Goal: Task Accomplishment & Management: Use online tool/utility

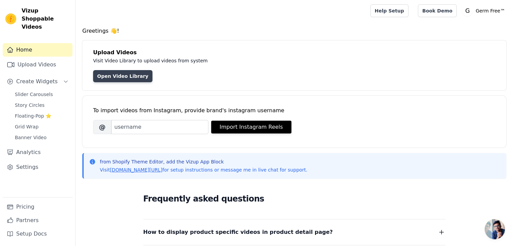
click at [120, 74] on link "Open Video Library" at bounding box center [122, 76] width 59 height 12
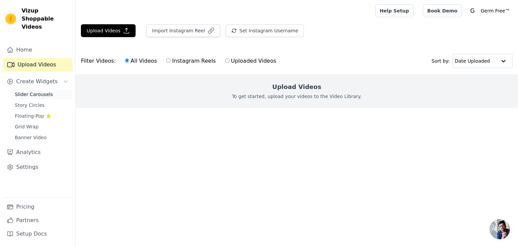
click at [41, 91] on span "Slider Carousels" at bounding box center [34, 94] width 38 height 7
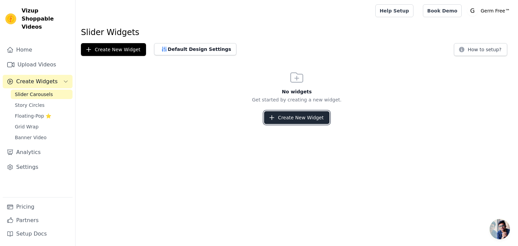
click at [290, 122] on button "Create New Widget" at bounding box center [296, 117] width 65 height 13
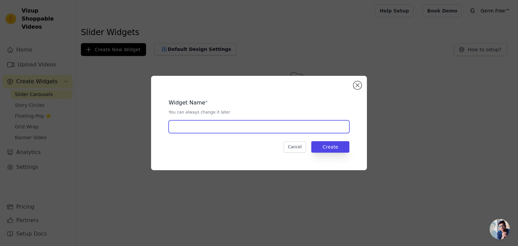
click at [266, 131] on input "text" at bounding box center [258, 126] width 181 height 13
type input "a"
type input "Video Slider"
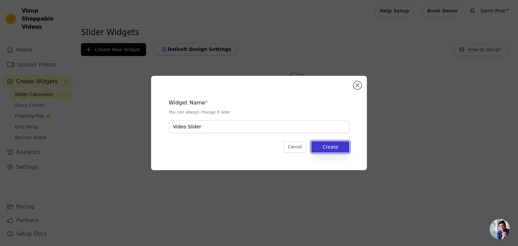
click at [324, 147] on button "Create" at bounding box center [330, 146] width 38 height 11
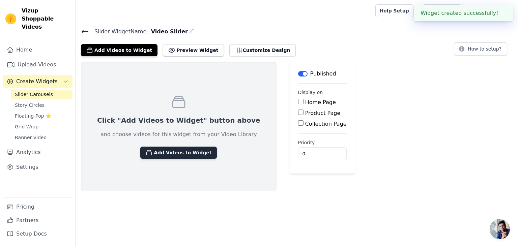
click at [176, 153] on button "Add Videos to Widget" at bounding box center [178, 153] width 76 height 12
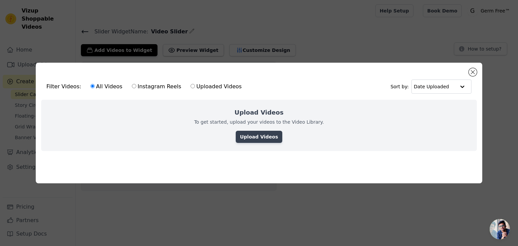
click at [251, 132] on link "Upload Videos" at bounding box center [259, 137] width 46 height 12
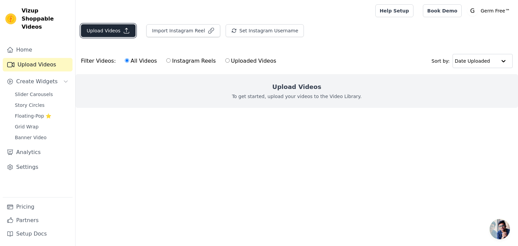
click at [114, 31] on button "Upload Videos" at bounding box center [108, 30] width 55 height 13
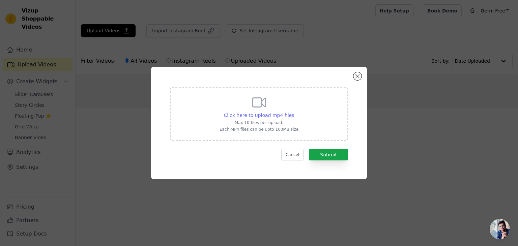
click at [238, 113] on span "Click here to upload mp4 files" at bounding box center [259, 115] width 70 height 5
click at [294, 112] on input "Click here to upload mp4 files Max 10 files per upload. Each MP4 files can be u…" at bounding box center [294, 112] width 0 height 0
type input "C:\fakepath\VIDEO MASSAGER 3.mp4"
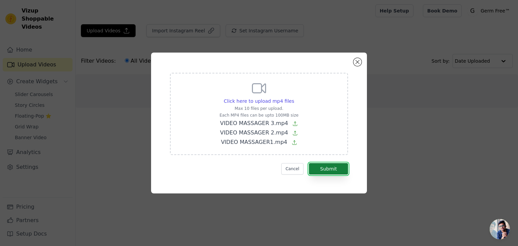
click at [323, 168] on button "Submit" at bounding box center [328, 168] width 39 height 11
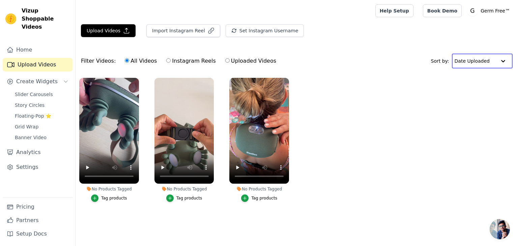
click at [487, 60] on input "text" at bounding box center [475, 60] width 42 height 13
click at [44, 78] on span "Create Widgets" at bounding box center [36, 82] width 41 height 8
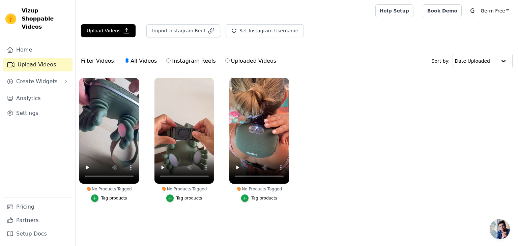
click at [32, 61] on link "Upload Videos" at bounding box center [38, 64] width 70 height 13
click at [31, 43] on link "Home" at bounding box center [38, 49] width 70 height 13
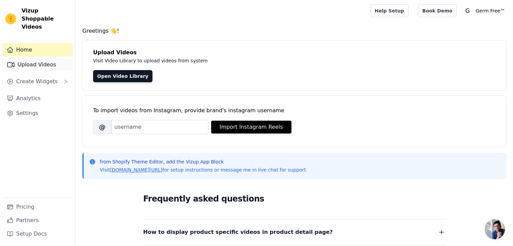
click at [35, 58] on link "Upload Videos" at bounding box center [38, 64] width 70 height 13
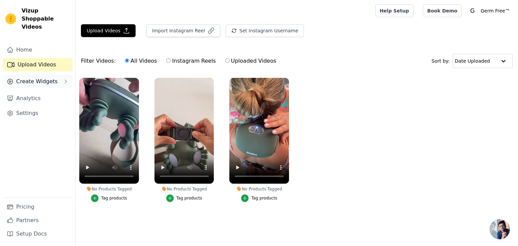
click at [29, 78] on span "Create Widgets" at bounding box center [36, 82] width 41 height 8
click at [26, 78] on span "Create Widgets" at bounding box center [36, 82] width 41 height 8
click at [28, 92] on link "Analytics" at bounding box center [38, 98] width 70 height 13
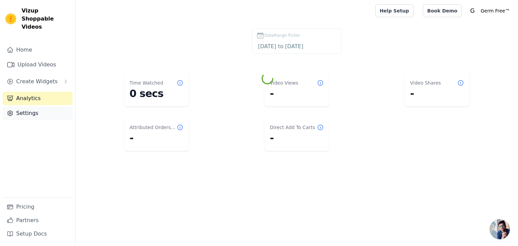
click at [37, 106] on link "Settings" at bounding box center [38, 112] width 70 height 13
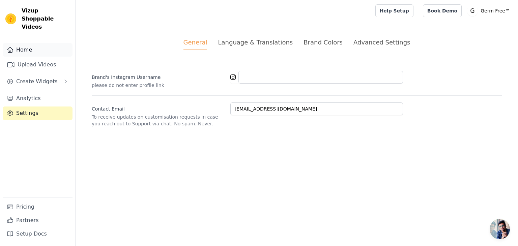
click at [28, 44] on link "Home" at bounding box center [38, 49] width 70 height 13
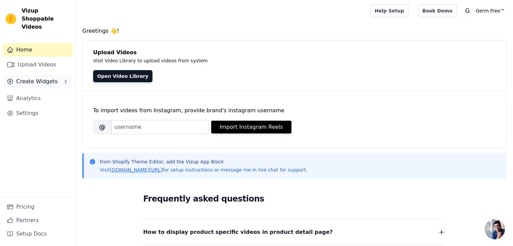
click at [57, 75] on button "Create Widgets" at bounding box center [38, 81] width 70 height 13
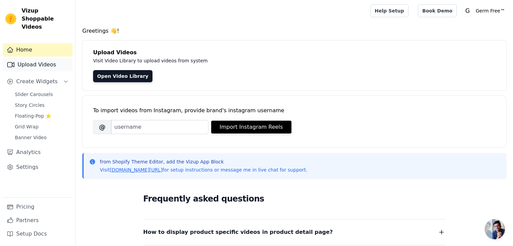
click at [32, 58] on link "Upload Videos" at bounding box center [38, 64] width 70 height 13
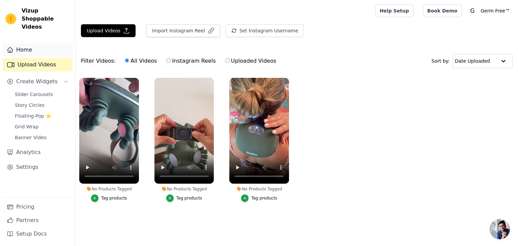
click at [25, 45] on link "Home" at bounding box center [38, 49] width 70 height 13
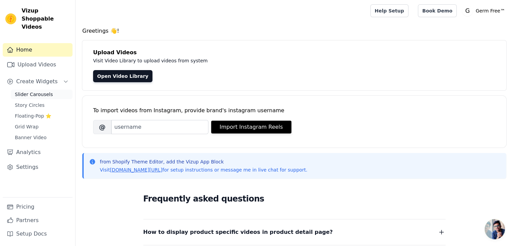
click at [31, 91] on span "Slider Carousels" at bounding box center [34, 94] width 38 height 7
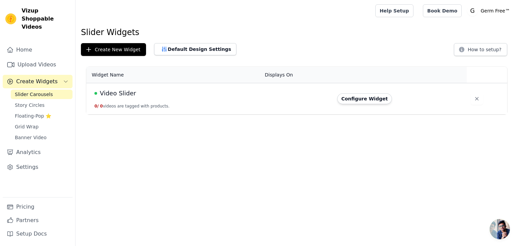
click at [107, 92] on span "Video Slider" at bounding box center [118, 93] width 36 height 9
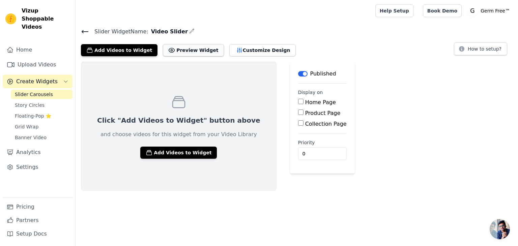
click at [174, 48] on button "Preview Widget" at bounding box center [193, 50] width 61 height 12
click at [186, 153] on button "Add Videos to Widget" at bounding box center [178, 153] width 76 height 12
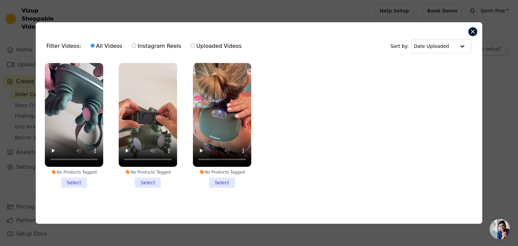
click at [472, 31] on button "Close modal" at bounding box center [472, 32] width 8 height 8
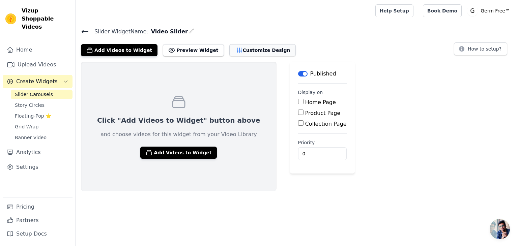
click at [233, 50] on button "Customize Design" at bounding box center [262, 50] width 66 height 12
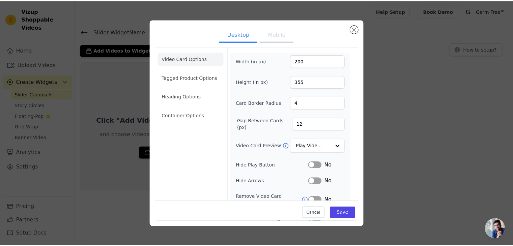
scroll to position [53, 0]
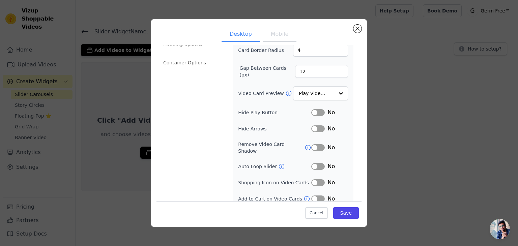
click at [272, 33] on button "Mobile" at bounding box center [280, 34] width 34 height 15
click at [356, 30] on button "Close modal" at bounding box center [357, 29] width 8 height 8
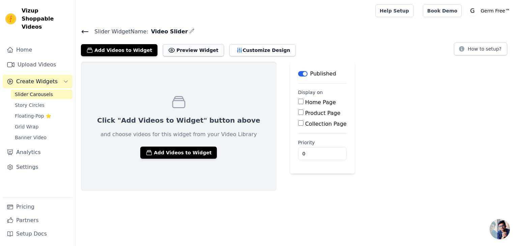
click at [171, 44] on button "Preview Widget" at bounding box center [193, 50] width 61 height 12
click at [47, 207] on link "Pricing" at bounding box center [38, 206] width 70 height 13
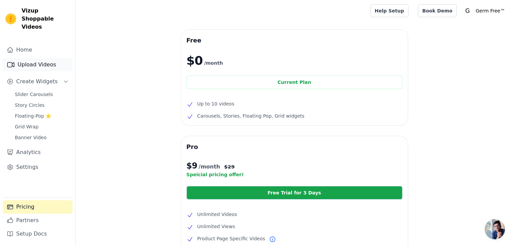
click at [47, 59] on link "Upload Videos" at bounding box center [38, 64] width 70 height 13
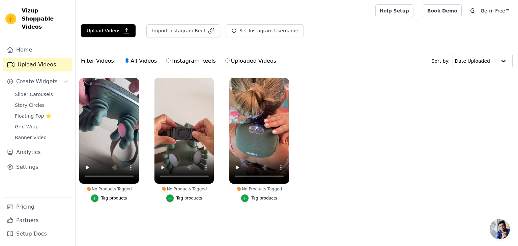
click at [225, 60] on input "Uploaded Videos" at bounding box center [227, 60] width 4 height 4
radio input "true"
click at [167, 60] on label "Instagram Reels" at bounding box center [191, 61] width 50 height 9
click at [167, 60] on input "Instagram Reels" at bounding box center [168, 60] width 4 height 4
radio input "true"
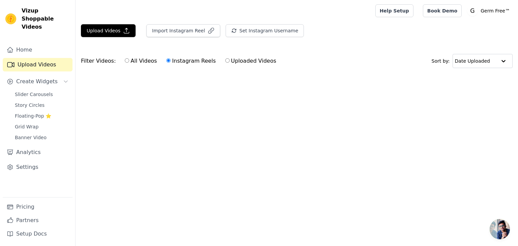
click at [136, 61] on label "All Videos" at bounding box center [140, 61] width 33 height 9
click at [129, 61] on input "All Videos" at bounding box center [127, 60] width 4 height 4
radio input "true"
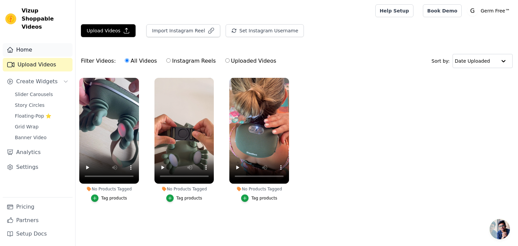
click at [50, 47] on link "Home" at bounding box center [38, 49] width 70 height 13
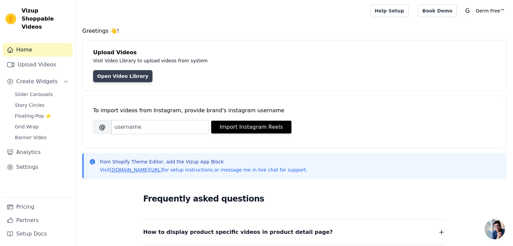
click at [119, 76] on link "Open Video Library" at bounding box center [122, 76] width 59 height 12
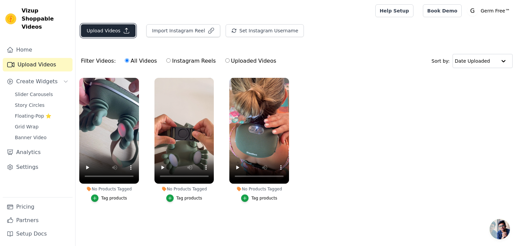
click at [104, 29] on button "Upload Videos" at bounding box center [108, 30] width 55 height 13
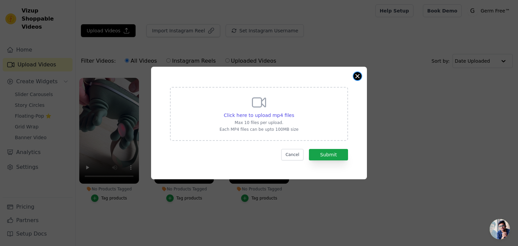
click at [355, 77] on button "Close modal" at bounding box center [357, 76] width 8 height 8
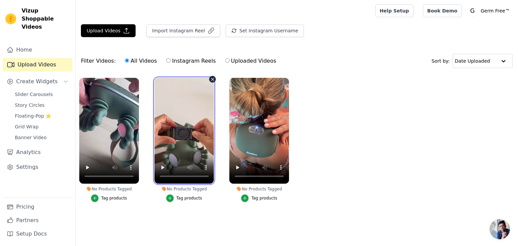
click at [176, 155] on video at bounding box center [184, 131] width 60 height 106
click at [498, 226] on span "Chat abierto" at bounding box center [499, 229] width 20 height 20
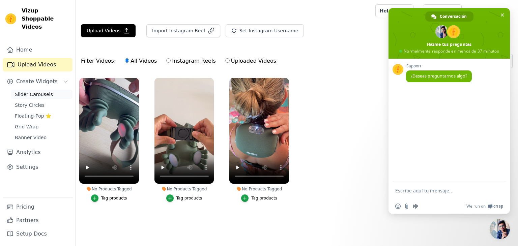
click at [49, 90] on link "Slider Carousels" at bounding box center [42, 94] width 62 height 9
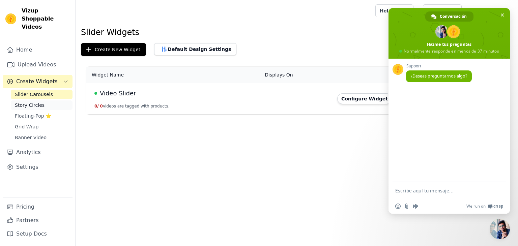
click at [47, 100] on link "Story Circles" at bounding box center [42, 104] width 62 height 9
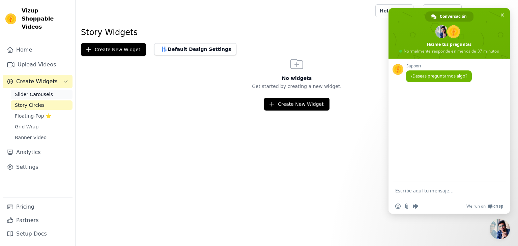
click at [44, 91] on span "Slider Carousels" at bounding box center [34, 94] width 38 height 7
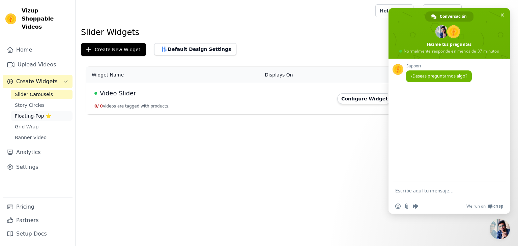
click at [52, 111] on link "Floating-Pop ⭐" at bounding box center [42, 115] width 62 height 9
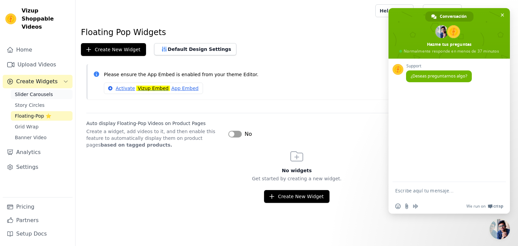
click at [52, 90] on link "Slider Carousels" at bounding box center [42, 94] width 62 height 9
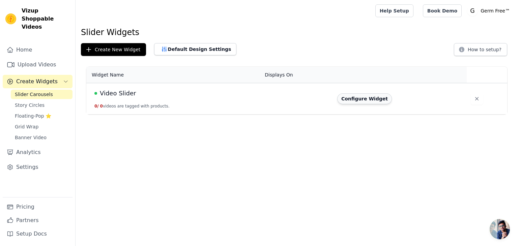
click at [373, 99] on button "Configure Widget" at bounding box center [364, 98] width 55 height 11
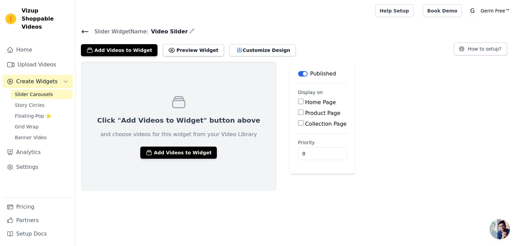
click at [298, 100] on input "Home Page" at bounding box center [300, 101] width 5 height 5
checkbox input "true"
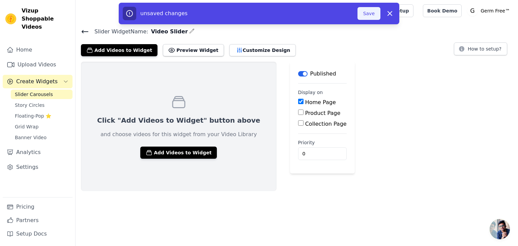
click at [368, 10] on button "Save" at bounding box center [368, 13] width 23 height 13
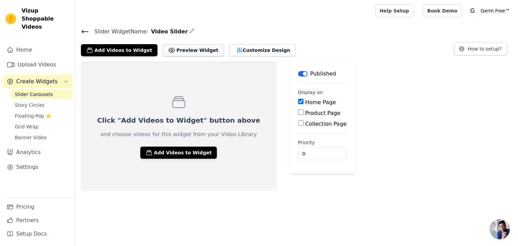
click at [164, 49] on button "Preview Widget" at bounding box center [193, 50] width 61 height 12
click at [147, 152] on button "Add Videos to Widget" at bounding box center [178, 153] width 76 height 12
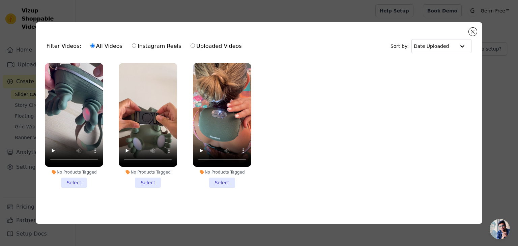
click at [216, 178] on li "No Products Tagged Select" at bounding box center [222, 125] width 58 height 125
click at [0, 0] on input "No Products Tagged Select" at bounding box center [0, 0] width 0 height 0
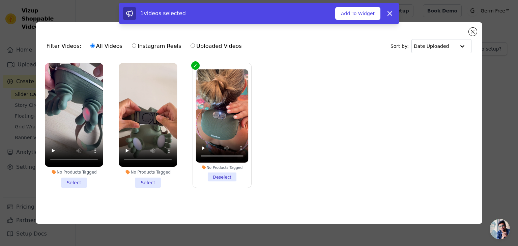
click at [156, 181] on li "No Products Tagged Select" at bounding box center [148, 125] width 58 height 125
click at [0, 0] on input "No Products Tagged Select" at bounding box center [0, 0] width 0 height 0
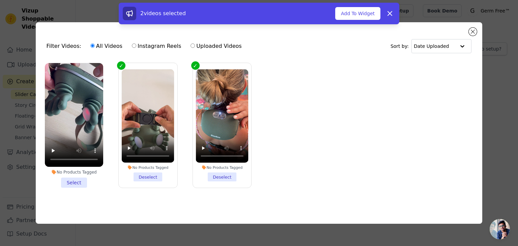
click at [67, 182] on li "No Products Tagged Select" at bounding box center [74, 125] width 58 height 125
click at [0, 0] on input "No Products Tagged Select" at bounding box center [0, 0] width 0 height 0
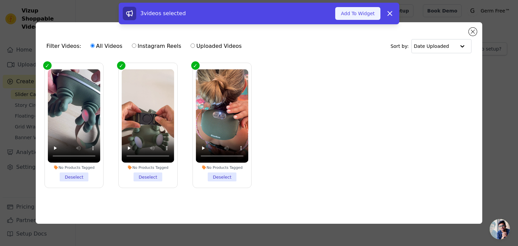
click at [359, 12] on button "Add To Widget" at bounding box center [357, 13] width 45 height 13
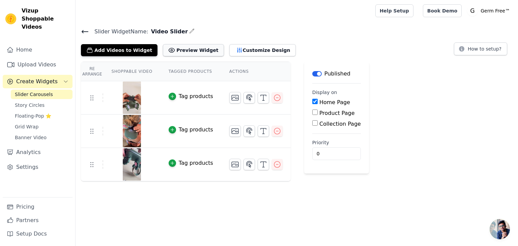
click at [179, 53] on button "Preview Widget" at bounding box center [193, 50] width 61 height 12
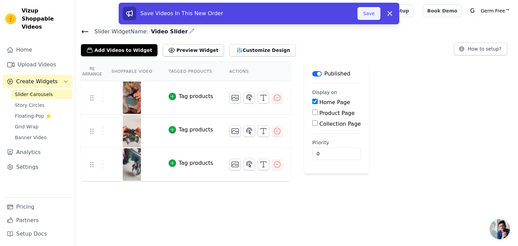
click at [370, 15] on button "Save" at bounding box center [368, 13] width 23 height 13
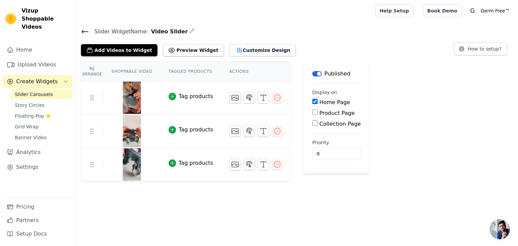
click at [48, 90] on link "Slider Carousels" at bounding box center [42, 94] width 62 height 9
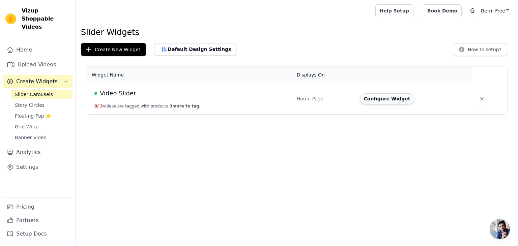
click at [363, 98] on button "Configure Widget" at bounding box center [387, 98] width 55 height 11
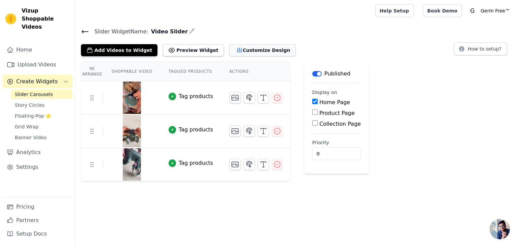
click at [244, 47] on button "Customize Design" at bounding box center [262, 50] width 66 height 12
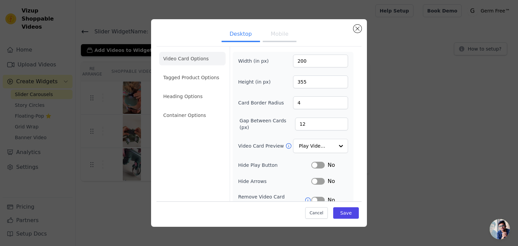
click at [266, 36] on button "Mobile" at bounding box center [280, 34] width 34 height 15
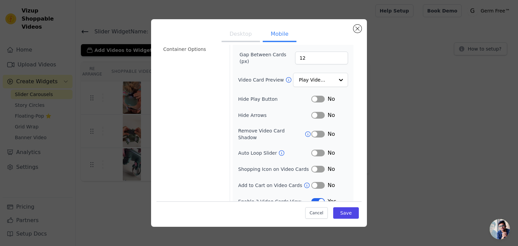
scroll to position [69, 0]
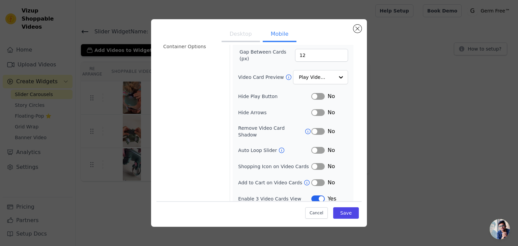
click at [251, 147] on label "Auto Loop Slider" at bounding box center [258, 150] width 40 height 7
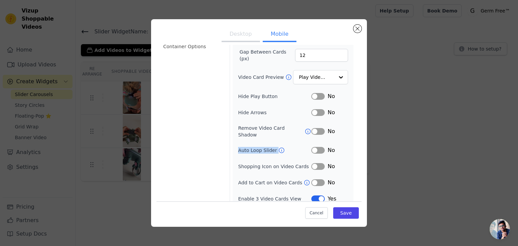
click at [313, 147] on button "Label" at bounding box center [317, 150] width 13 height 7
click at [256, 150] on div "Width (in px) 200 Height (in px) 355 Card Border Radius 4 Gap Between Cards (px…" at bounding box center [293, 94] width 110 height 217
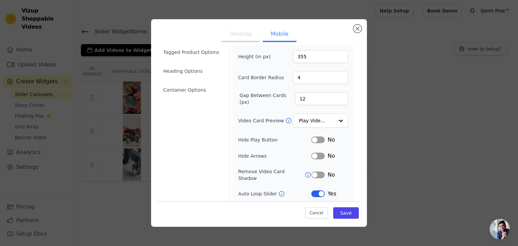
scroll to position [26, 0]
click at [322, 122] on input "Video Card Preview" at bounding box center [316, 120] width 35 height 13
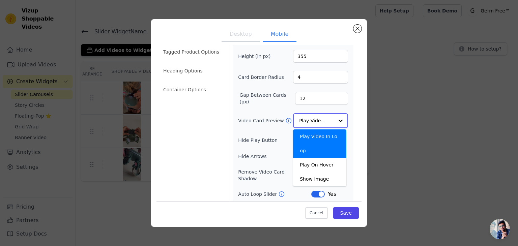
click at [322, 120] on input "Video Card Preview" at bounding box center [316, 120] width 35 height 13
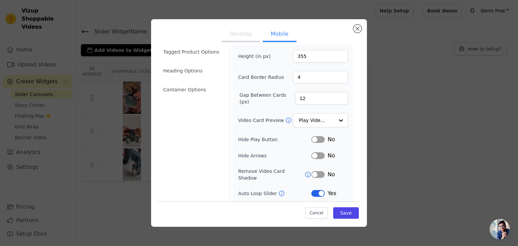
click at [265, 120] on label "Video Card Preview" at bounding box center [261, 120] width 47 height 7
click at [299, 120] on input "Video Card Preview" at bounding box center [316, 120] width 35 height 13
click at [265, 120] on label "Video Card Preview" at bounding box center [261, 120] width 47 height 7
click at [299, 120] on input "Video Card Preview" at bounding box center [316, 120] width 35 height 13
click at [265, 120] on label "Video Card Preview" at bounding box center [261, 120] width 47 height 7
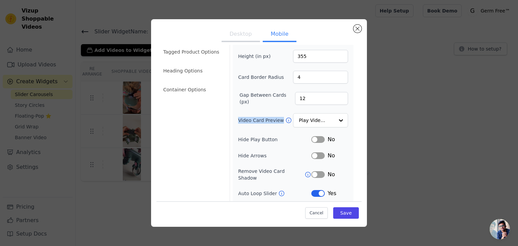
click at [299, 120] on input "Video Card Preview" at bounding box center [316, 120] width 35 height 13
click at [239, 136] on label "Hide Play Button" at bounding box center [274, 139] width 73 height 7
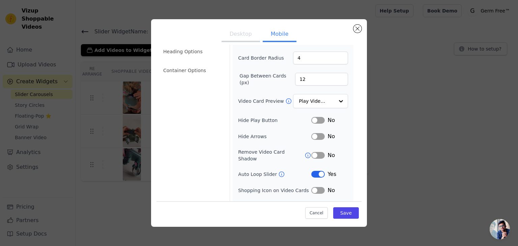
scroll to position [42, 0]
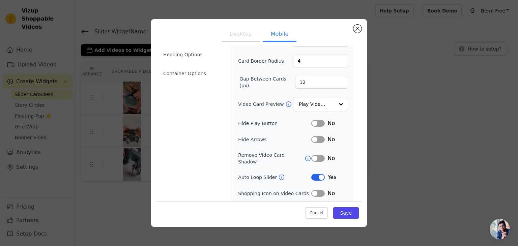
click at [315, 155] on button "Label" at bounding box center [317, 158] width 13 height 7
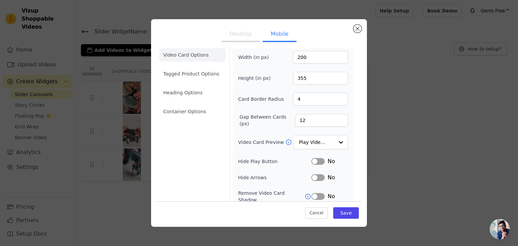
scroll to position [0, 0]
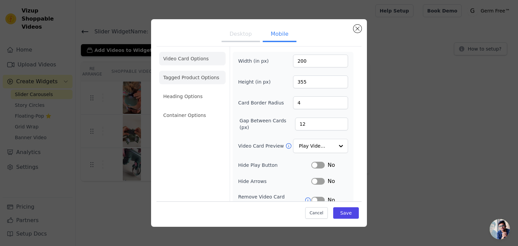
click at [196, 78] on li "Tagged Product Options" at bounding box center [192, 77] width 66 height 13
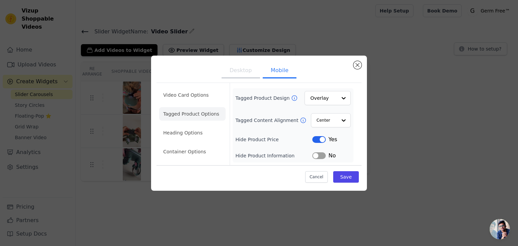
click at [244, 95] on label "Tagged Product Design" at bounding box center [262, 98] width 55 height 7
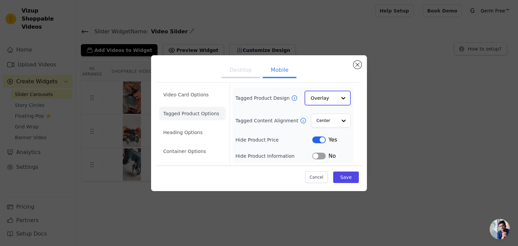
click at [310, 95] on input "Tagged Product Design" at bounding box center [323, 97] width 26 height 13
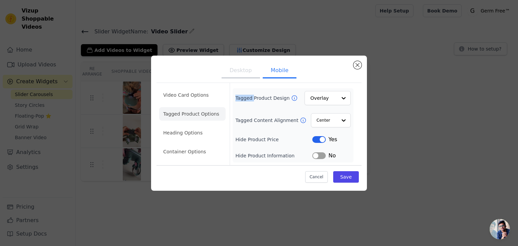
click at [244, 95] on label "Tagged Product Design" at bounding box center [262, 98] width 55 height 7
click at [310, 95] on input "Tagged Product Design" at bounding box center [323, 97] width 27 height 13
drag, startPoint x: 244, startPoint y: 95, endPoint x: 238, endPoint y: 96, distance: 6.4
click at [238, 96] on label "Tagged Product Design" at bounding box center [262, 98] width 55 height 7
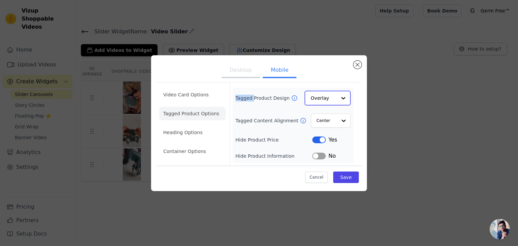
click at [310, 96] on input "Tagged Product Design" at bounding box center [323, 97] width 26 height 13
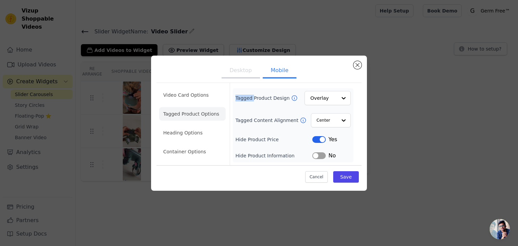
click at [238, 96] on label "Tagged Product Design" at bounding box center [262, 98] width 55 height 7
click at [310, 96] on input "Tagged Product Design" at bounding box center [323, 97] width 27 height 13
click at [238, 96] on label "Tagged Product Design" at bounding box center [262, 98] width 55 height 7
click at [310, 96] on input "Tagged Product Design" at bounding box center [323, 97] width 27 height 13
click at [248, 98] on label "Tagged Product Design" at bounding box center [262, 98] width 55 height 7
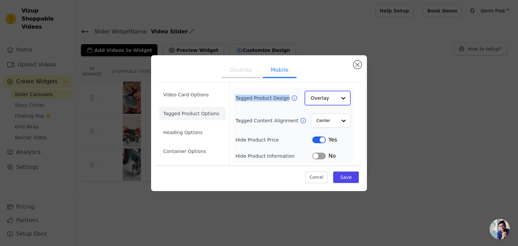
click at [310, 98] on input "Tagged Product Design" at bounding box center [323, 97] width 26 height 13
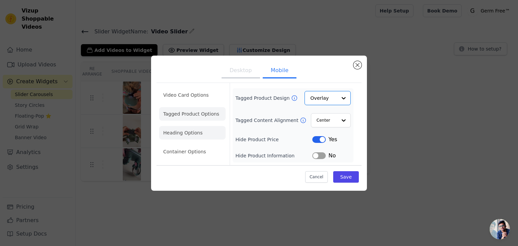
click at [193, 132] on li "Heading Options" at bounding box center [192, 132] width 66 height 13
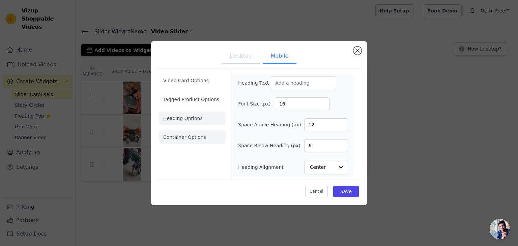
click at [200, 137] on li "Container Options" at bounding box center [192, 136] width 66 height 13
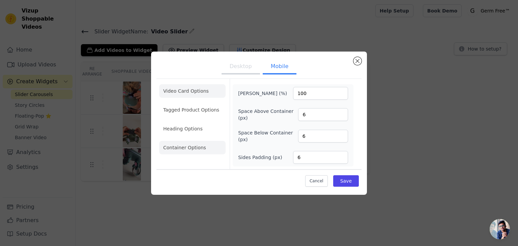
click at [197, 87] on li "Video Card Options" at bounding box center [192, 90] width 66 height 13
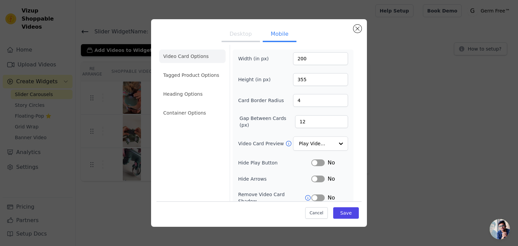
scroll to position [1, 0]
click at [241, 82] on label "Height (in px)" at bounding box center [256, 80] width 37 height 7
click at [293, 82] on input "355" at bounding box center [320, 80] width 55 height 13
click at [241, 82] on label "Height (in px)" at bounding box center [256, 80] width 37 height 7
click at [293, 82] on input "355" at bounding box center [320, 80] width 55 height 13
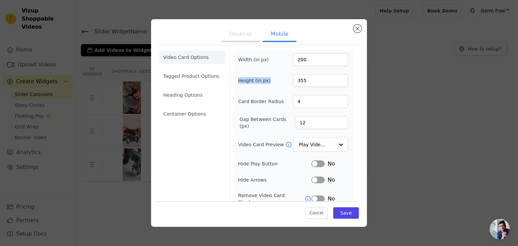
click at [241, 82] on label "Height (in px)" at bounding box center [256, 80] width 37 height 7
click at [293, 82] on input "355" at bounding box center [320, 80] width 55 height 13
click at [310, 79] on input "355" at bounding box center [320, 80] width 55 height 13
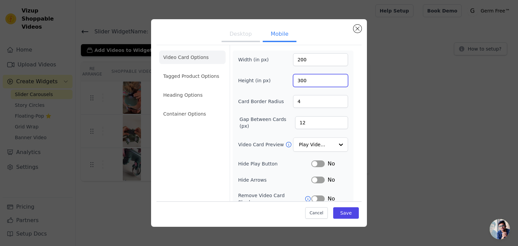
type input "300"
click at [302, 60] on input "200" at bounding box center [320, 59] width 55 height 13
type input "150"
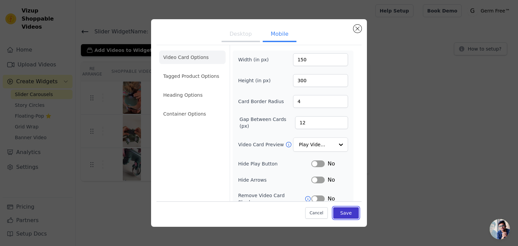
click at [339, 214] on button "Save" at bounding box center [346, 212] width 26 height 11
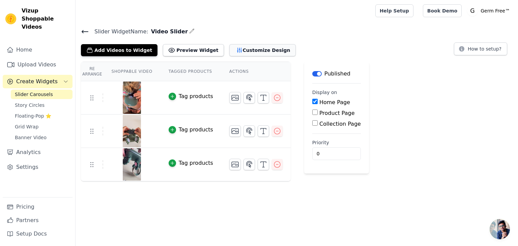
click at [258, 47] on button "Customize Design" at bounding box center [262, 50] width 66 height 12
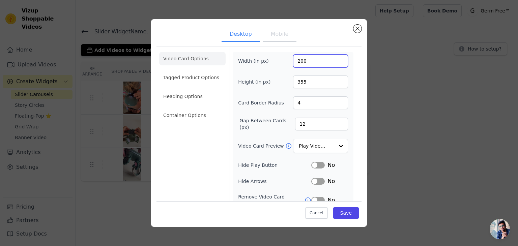
click at [302, 61] on input "200" at bounding box center [320, 61] width 55 height 13
type input "250"
click at [303, 83] on input "355" at bounding box center [320, 81] width 55 height 13
click at [294, 83] on input "480" at bounding box center [320, 81] width 55 height 13
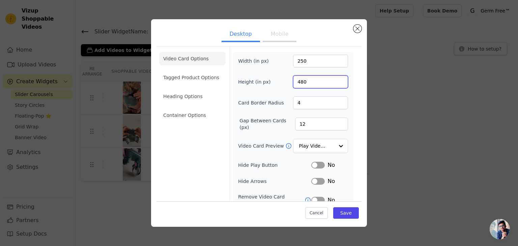
click at [294, 83] on input "480" at bounding box center [320, 81] width 55 height 13
type input "300"
click at [299, 61] on input "250" at bounding box center [320, 61] width 55 height 13
click at [338, 212] on button "Save" at bounding box center [346, 212] width 26 height 11
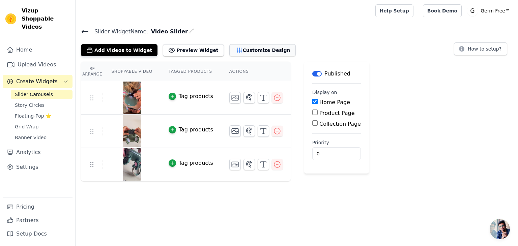
click at [248, 50] on button "Customize Design" at bounding box center [262, 50] width 66 height 12
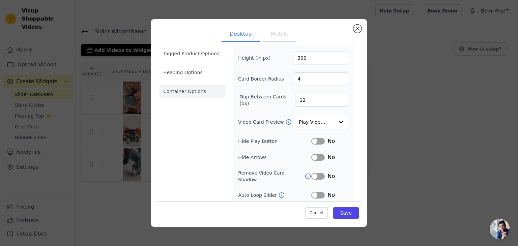
scroll to position [0, 0]
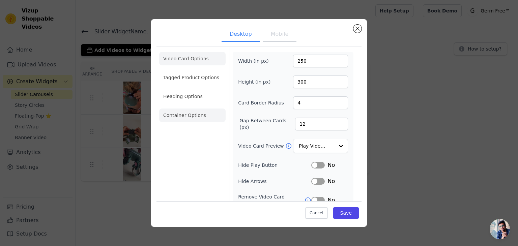
click at [180, 118] on li "Container Options" at bounding box center [192, 115] width 66 height 13
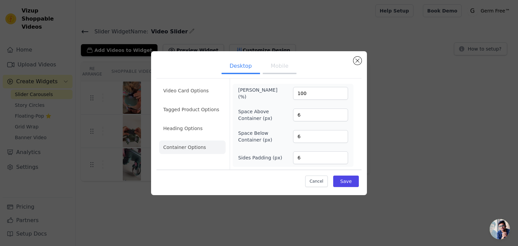
click at [272, 70] on button "Mobile" at bounding box center [280, 66] width 34 height 15
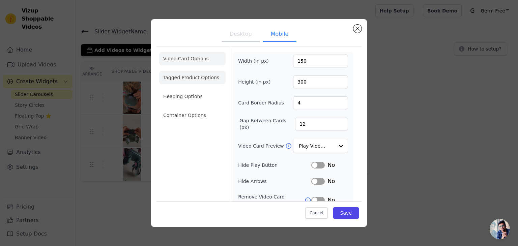
click at [178, 74] on li "Tagged Product Options" at bounding box center [192, 77] width 66 height 13
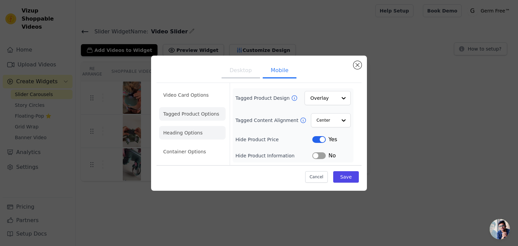
click at [176, 133] on li "Heading Options" at bounding box center [192, 132] width 66 height 13
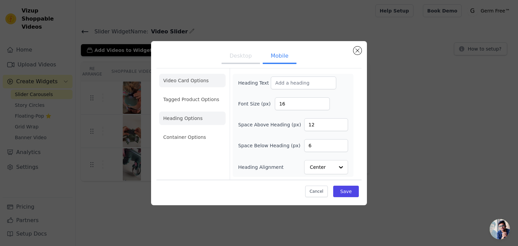
click at [193, 83] on li "Video Card Options" at bounding box center [192, 80] width 66 height 13
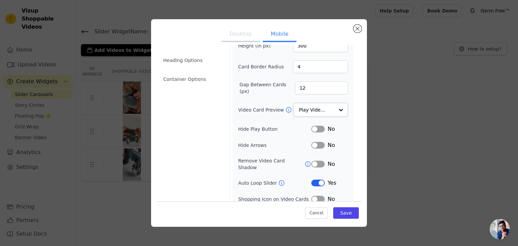
scroll to position [36, 0]
click at [314, 145] on button "Label" at bounding box center [317, 145] width 13 height 7
click at [201, 83] on li "Container Options" at bounding box center [192, 78] width 66 height 13
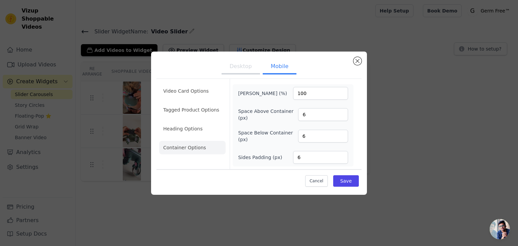
scroll to position [0, 0]
click at [187, 111] on li "Tagged Product Options" at bounding box center [192, 109] width 66 height 13
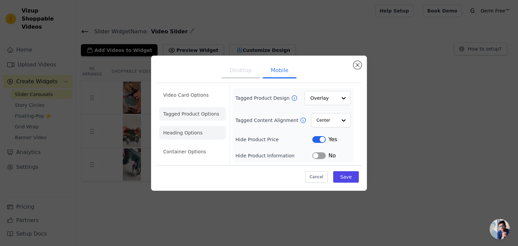
click at [190, 133] on li "Heading Options" at bounding box center [192, 132] width 66 height 13
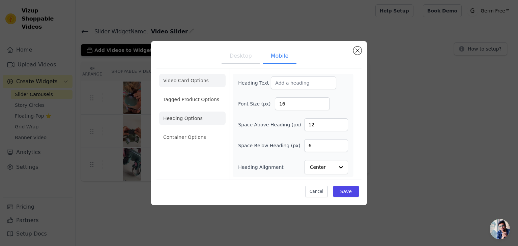
click at [195, 85] on li "Video Card Options" at bounding box center [192, 80] width 66 height 13
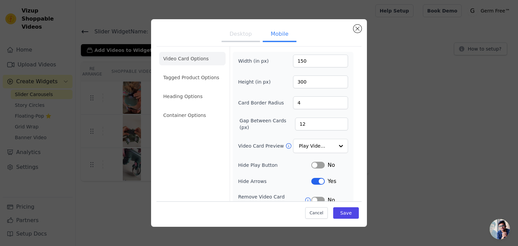
click at [252, 105] on label "Card Border Radius" at bounding box center [261, 102] width 46 height 7
click at [293, 105] on input "4" at bounding box center [320, 102] width 55 height 13
click at [252, 105] on label "Card Border Radius" at bounding box center [261, 102] width 46 height 7
click at [293, 105] on input "4" at bounding box center [320, 102] width 55 height 13
click at [252, 105] on label "Card Border Radius" at bounding box center [261, 102] width 46 height 7
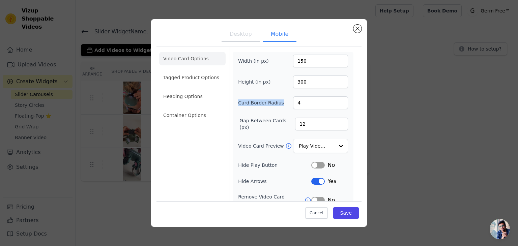
click at [293, 105] on input "4" at bounding box center [320, 102] width 55 height 13
click at [302, 101] on input "4" at bounding box center [320, 102] width 55 height 13
type input "6"
click at [275, 123] on label "Gap Between Cards (px)" at bounding box center [267, 123] width 56 height 13
click at [295, 123] on input "12" at bounding box center [321, 124] width 53 height 13
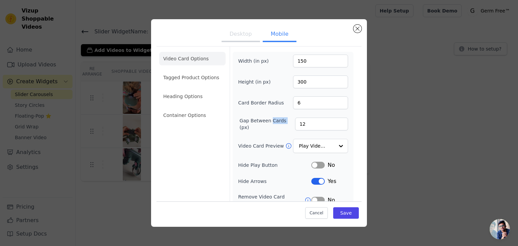
click at [275, 123] on label "Gap Between Cards (px)" at bounding box center [267, 123] width 56 height 13
click at [295, 123] on input "12" at bounding box center [321, 124] width 53 height 13
click at [275, 123] on label "Gap Between Cards (px)" at bounding box center [267, 123] width 56 height 13
click at [295, 123] on input "12" at bounding box center [321, 124] width 53 height 13
click at [307, 124] on input "12" at bounding box center [321, 124] width 53 height 13
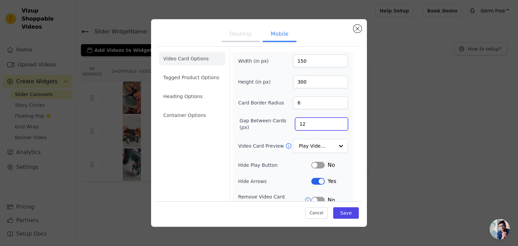
click at [307, 124] on input "12" at bounding box center [321, 124] width 53 height 13
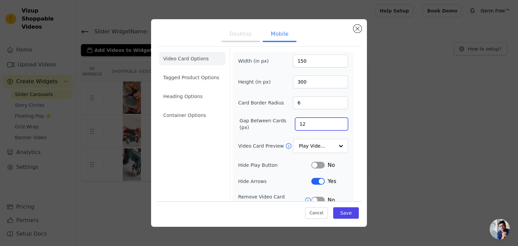
click at [307, 124] on input "12" at bounding box center [321, 124] width 53 height 13
type input "1"
type input "20"
click at [338, 212] on button "Save" at bounding box center [346, 212] width 26 height 11
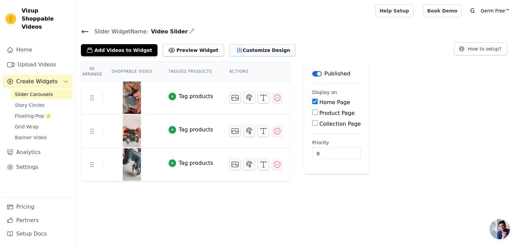
click at [236, 52] on icon "button" at bounding box center [239, 50] width 7 height 7
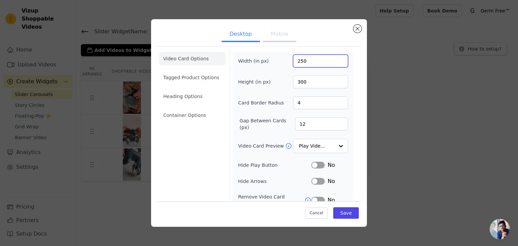
click at [303, 61] on input "250" at bounding box center [320, 61] width 55 height 13
type input "270"
click at [339, 213] on button "Save" at bounding box center [346, 212] width 26 height 11
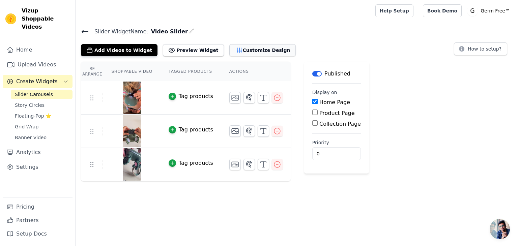
click at [240, 52] on button "Customize Design" at bounding box center [262, 50] width 66 height 12
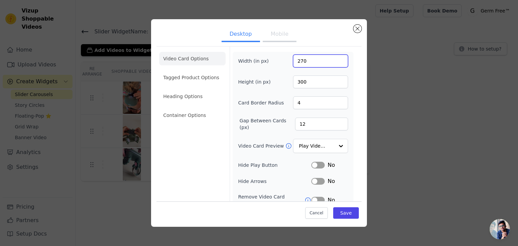
click at [303, 60] on input "270" at bounding box center [320, 61] width 55 height 13
click at [298, 63] on input "270" at bounding box center [320, 61] width 55 height 13
type input "280"
click at [339, 212] on button "Save" at bounding box center [346, 212] width 26 height 11
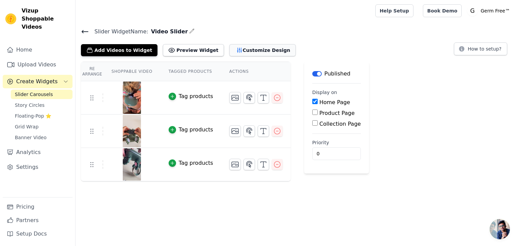
click at [235, 47] on button "Customize Design" at bounding box center [262, 50] width 66 height 12
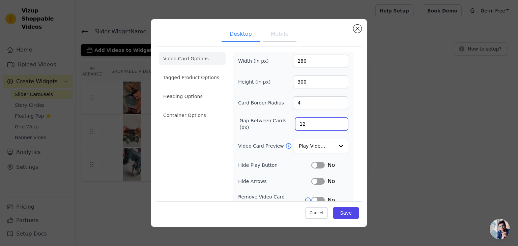
click at [300, 122] on input "12" at bounding box center [321, 124] width 53 height 13
type input "1"
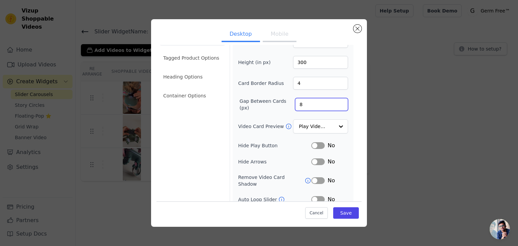
scroll to position [20, 0]
type input "8"
click at [313, 159] on button "Label" at bounding box center [317, 161] width 13 height 7
click at [318, 159] on button "Label" at bounding box center [317, 161] width 13 height 7
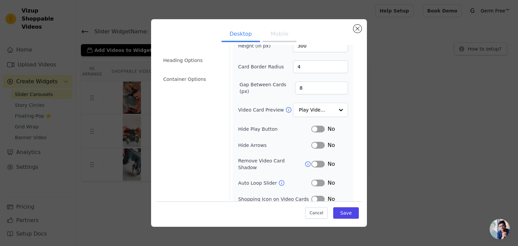
scroll to position [38, 0]
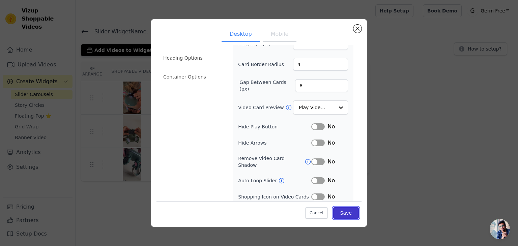
click at [344, 212] on button "Save" at bounding box center [346, 212] width 26 height 11
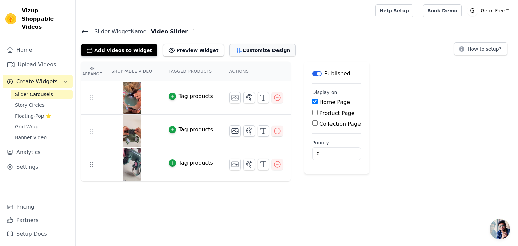
click at [240, 46] on button "Customize Design" at bounding box center [262, 50] width 66 height 12
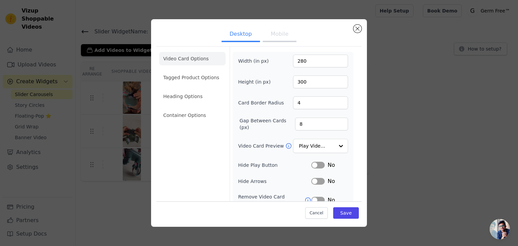
scroll to position [53, 0]
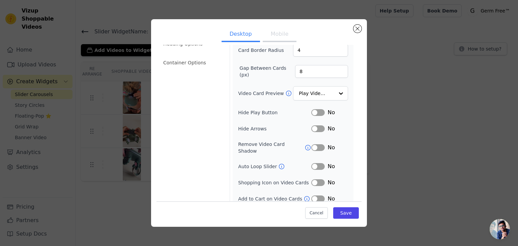
click at [313, 128] on button "Label" at bounding box center [317, 128] width 13 height 7
click at [313, 163] on button "Label" at bounding box center [317, 166] width 13 height 7
click at [261, 163] on label "Auto Loop Slider" at bounding box center [258, 166] width 40 height 7
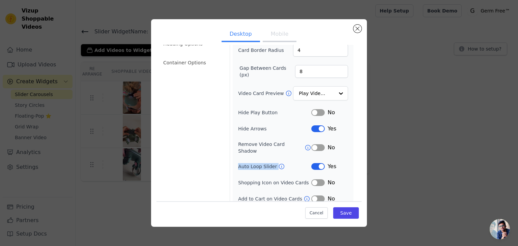
click at [252, 163] on label "Auto Loop Slider" at bounding box center [258, 166] width 40 height 7
click at [339, 213] on button "Save" at bounding box center [346, 212] width 26 height 11
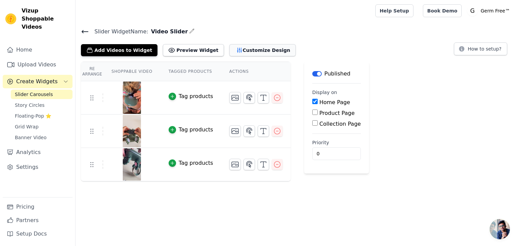
click at [233, 49] on button "Customize Design" at bounding box center [262, 50] width 66 height 12
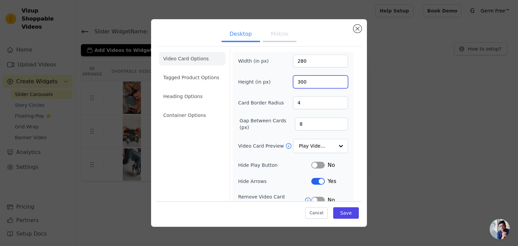
click at [308, 84] on input "300" at bounding box center [320, 81] width 55 height 13
click at [301, 61] on input "280" at bounding box center [320, 61] width 55 height 13
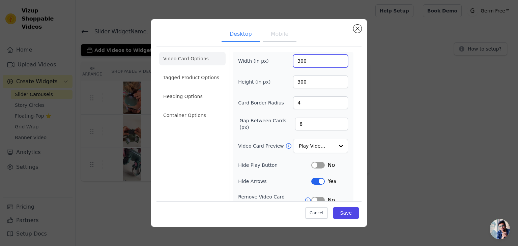
type input "300"
click at [279, 72] on div "Width (in px) 300 Height (in px) 300 Card Border Radius 4 Gap Between Cards (px…" at bounding box center [293, 155] width 110 height 201
click at [341, 211] on button "Save" at bounding box center [346, 212] width 26 height 11
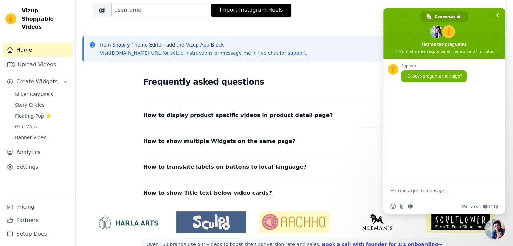
scroll to position [117, 0]
click at [497, 15] on span "Cerrar el chat" at bounding box center [496, 14] width 3 height 3
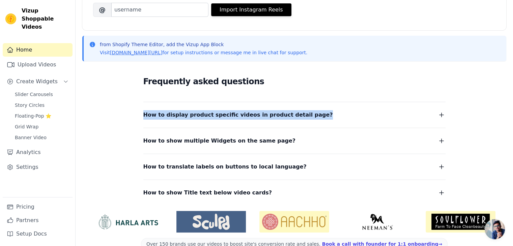
drag, startPoint x: 122, startPoint y: 115, endPoint x: 313, endPoint y: 117, distance: 191.4
click at [313, 117] on div "Frequently asked questions How to display product specific videos in product de…" at bounding box center [294, 136] width 424 height 139
click at [308, 113] on button "How to display product specific videos in product detail page?" at bounding box center [294, 114] width 302 height 9
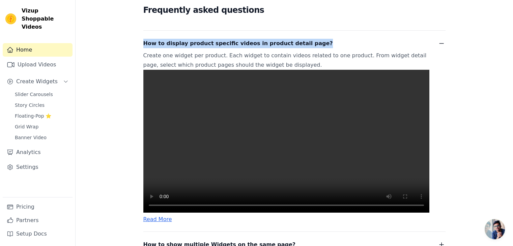
click at [240, 159] on video at bounding box center [286, 141] width 286 height 143
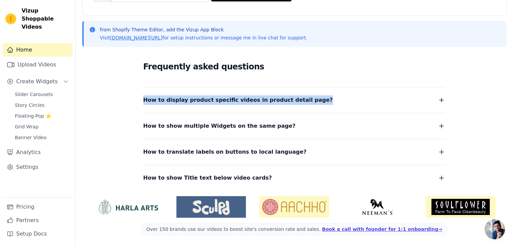
scroll to position [132, 0]
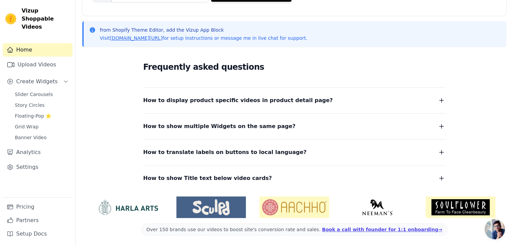
click at [253, 105] on dl "How to display product specific videos in product detail page? Create one widge…" at bounding box center [294, 135] width 302 height 96
click at [303, 99] on button "How to display product specific videos in product detail page?" at bounding box center [294, 100] width 302 height 9
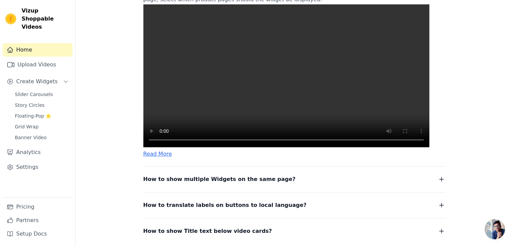
scroll to position [256, 0]
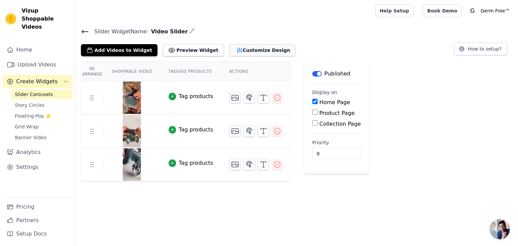
click at [229, 44] on button "Customize Design" at bounding box center [262, 50] width 66 height 12
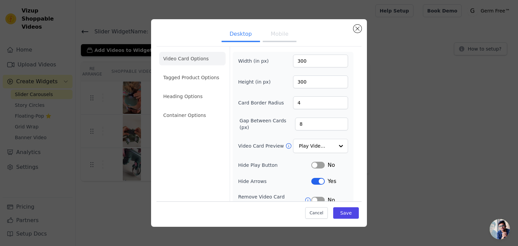
scroll to position [53, 0]
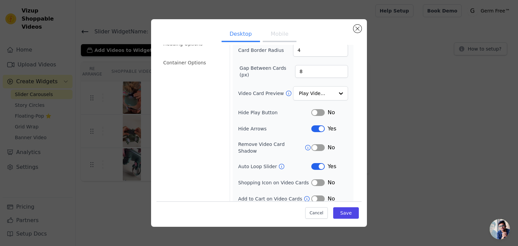
click at [311, 126] on button "Label" at bounding box center [317, 128] width 13 height 7
click at [337, 214] on button "Save" at bounding box center [346, 212] width 26 height 11
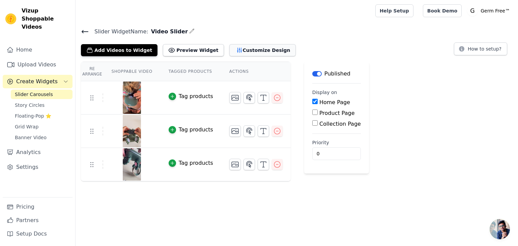
click at [235, 49] on button "Customize Design" at bounding box center [262, 50] width 66 height 12
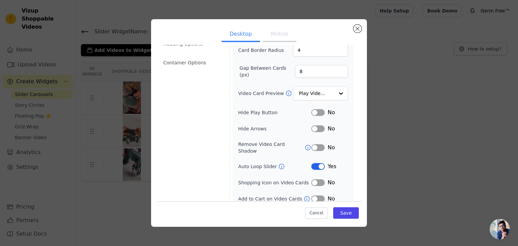
scroll to position [0, 0]
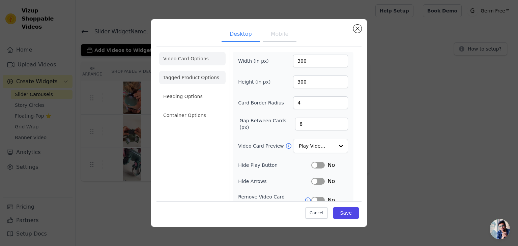
click at [189, 77] on li "Tagged Product Options" at bounding box center [192, 77] width 66 height 13
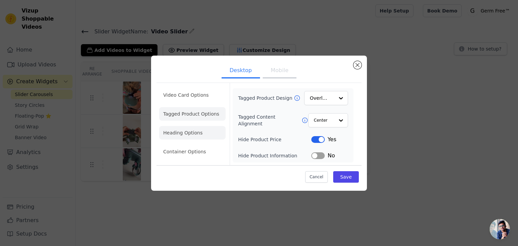
click at [196, 131] on li "Heading Options" at bounding box center [192, 132] width 66 height 13
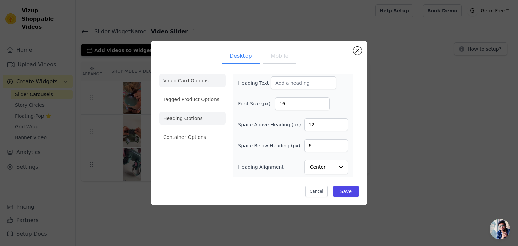
click at [177, 81] on li "Video Card Options" at bounding box center [192, 80] width 66 height 13
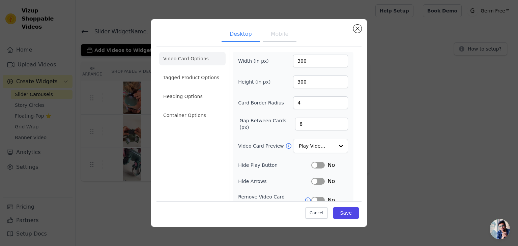
click at [272, 39] on button "Mobile" at bounding box center [280, 34] width 34 height 15
click at [306, 60] on input "150" at bounding box center [320, 61] width 55 height 13
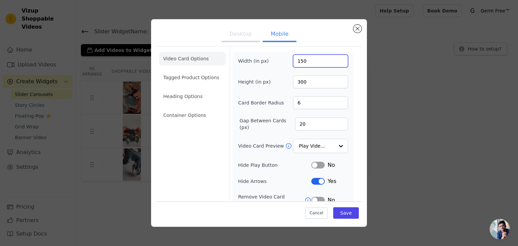
drag, startPoint x: 306, startPoint y: 60, endPoint x: 296, endPoint y: 60, distance: 10.1
click at [296, 60] on input "150" at bounding box center [320, 61] width 55 height 13
type input "200"
click at [336, 215] on button "Save" at bounding box center [346, 212] width 26 height 11
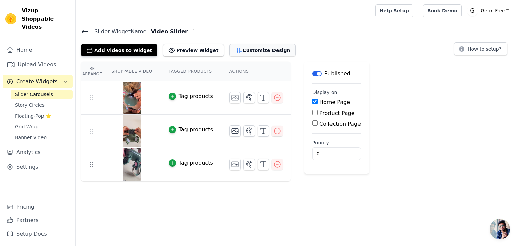
click at [233, 50] on button "Customize Design" at bounding box center [262, 50] width 66 height 12
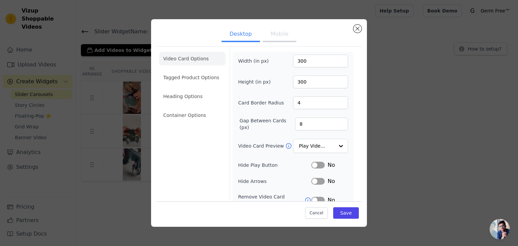
click at [279, 35] on button "Mobile" at bounding box center [280, 34] width 34 height 15
click at [302, 61] on input "200" at bounding box center [320, 61] width 55 height 13
type input "170"
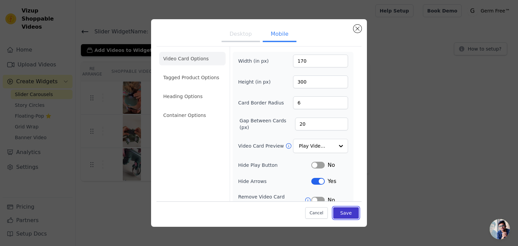
click at [340, 216] on button "Save" at bounding box center [346, 212] width 26 height 11
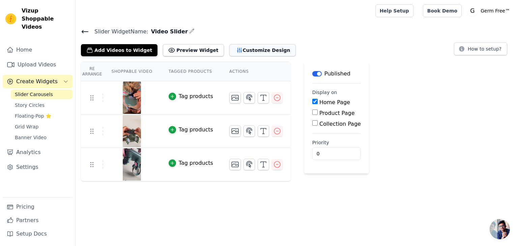
click at [241, 55] on button "Customize Design" at bounding box center [262, 50] width 66 height 12
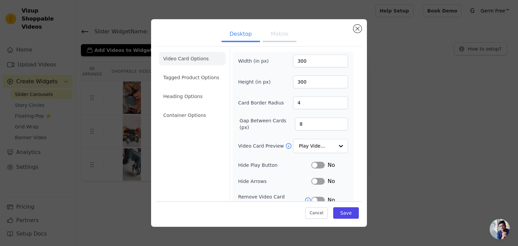
click at [268, 35] on button "Mobile" at bounding box center [280, 34] width 34 height 15
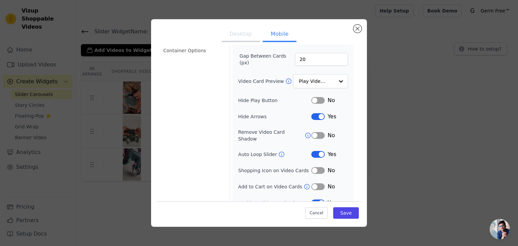
scroll to position [67, 0]
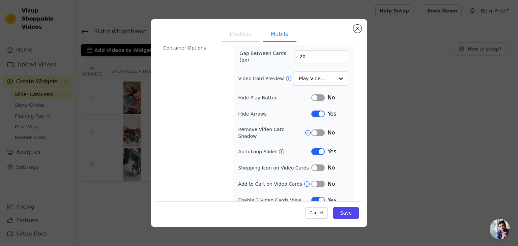
click at [311, 111] on button "Label" at bounding box center [317, 114] width 13 height 7
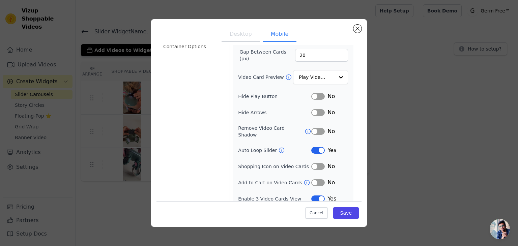
scroll to position [69, 0]
click at [342, 209] on button "Save" at bounding box center [346, 212] width 26 height 11
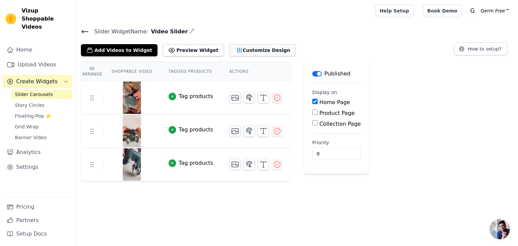
click at [237, 51] on button "Customize Design" at bounding box center [262, 50] width 66 height 12
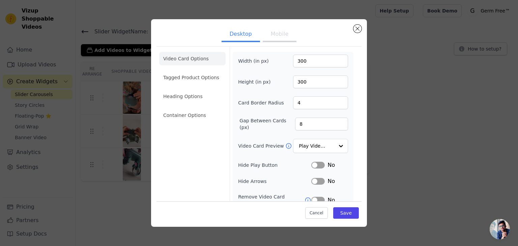
scroll to position [0, 0]
click at [298, 124] on input "8" at bounding box center [321, 124] width 53 height 13
type input "5"
click at [342, 210] on button "Save" at bounding box center [346, 212] width 26 height 11
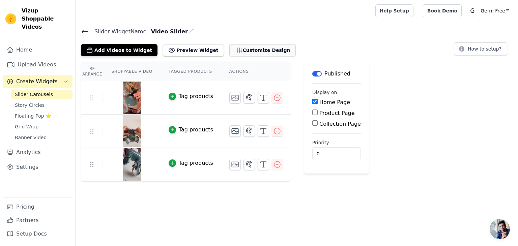
click at [229, 53] on button "Customize Design" at bounding box center [262, 50] width 66 height 12
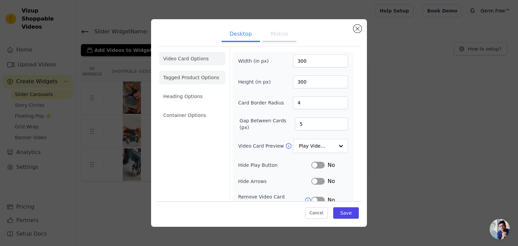
click at [200, 78] on li "Tagged Product Options" at bounding box center [192, 77] width 66 height 13
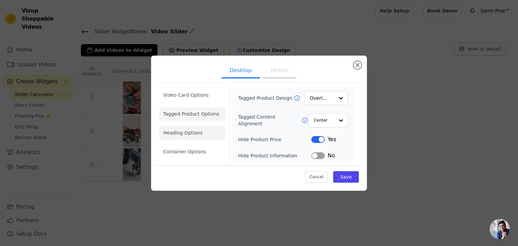
click at [190, 130] on li "Heading Options" at bounding box center [192, 132] width 66 height 13
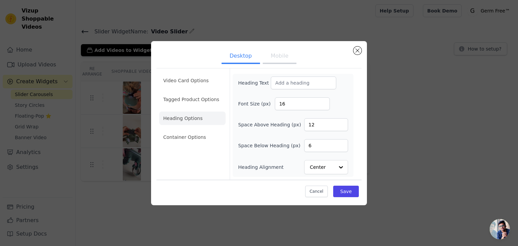
click at [194, 147] on div "Video Card Options Tagged Product Options Heading Options Container Options" at bounding box center [192, 123] width 66 height 111
click at [189, 139] on li "Container Options" at bounding box center [192, 136] width 66 height 13
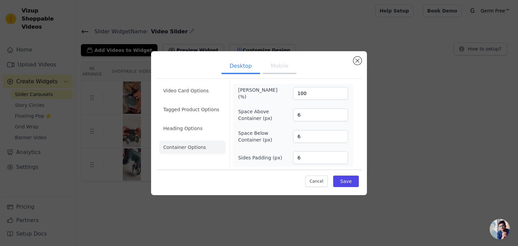
click at [281, 69] on button "Mobile" at bounding box center [280, 66] width 34 height 15
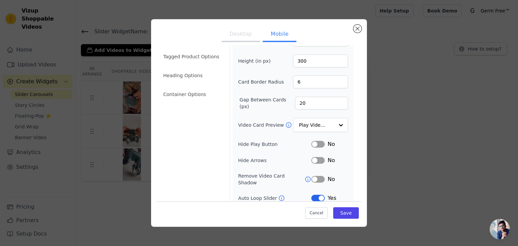
scroll to position [18, 0]
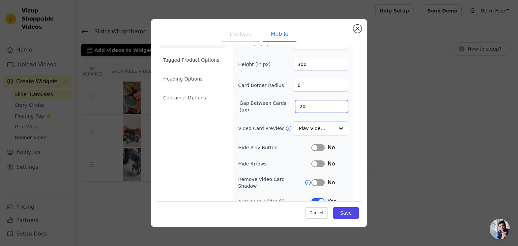
click at [302, 104] on input "20" at bounding box center [321, 106] width 53 height 13
type input "15"
click at [340, 213] on button "Save" at bounding box center [346, 212] width 26 height 11
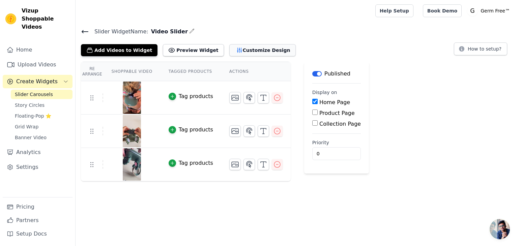
click at [236, 50] on button "Customize Design" at bounding box center [262, 50] width 66 height 12
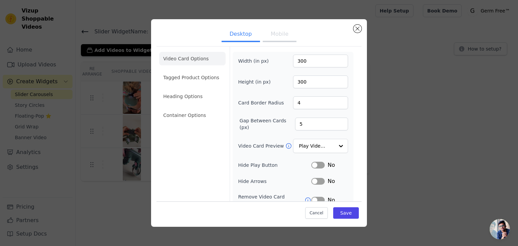
scroll to position [53, 0]
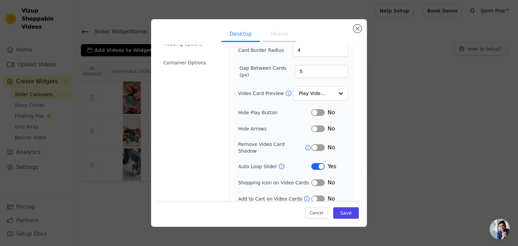
click at [313, 163] on button "Label" at bounding box center [317, 166] width 13 height 7
click at [342, 215] on button "Save" at bounding box center [346, 212] width 26 height 11
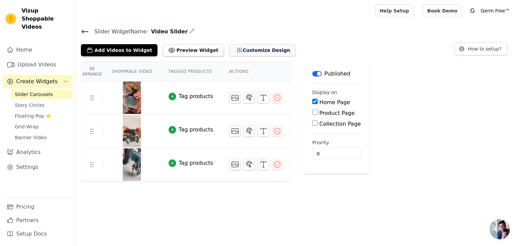
click at [237, 53] on button "Customize Design" at bounding box center [262, 50] width 66 height 12
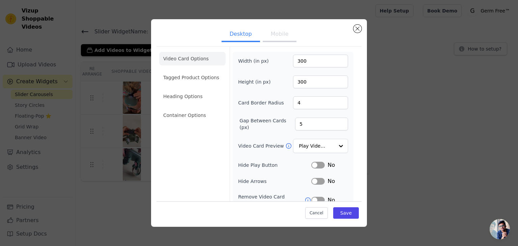
click at [272, 32] on button "Mobile" at bounding box center [280, 34] width 34 height 15
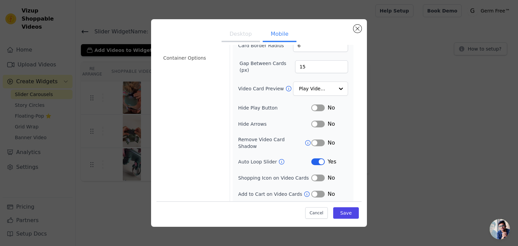
scroll to position [69, 0]
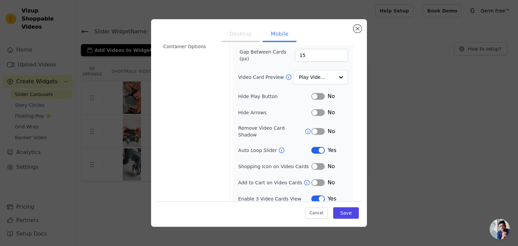
click at [240, 195] on label "Enable 3 Video Cards View" at bounding box center [274, 198] width 73 height 7
click at [239, 195] on label "Enable 3 Video Cards View" at bounding box center [274, 198] width 73 height 7
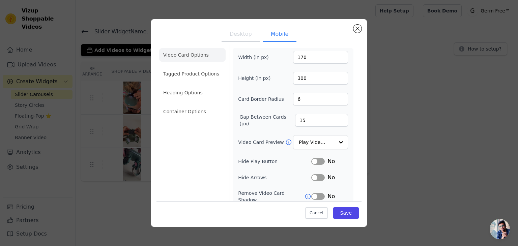
scroll to position [0, 0]
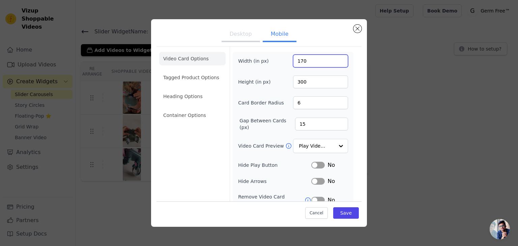
click at [303, 62] on input "170" at bounding box center [320, 61] width 55 height 13
type input "165"
click at [342, 213] on button "Save" at bounding box center [346, 212] width 26 height 11
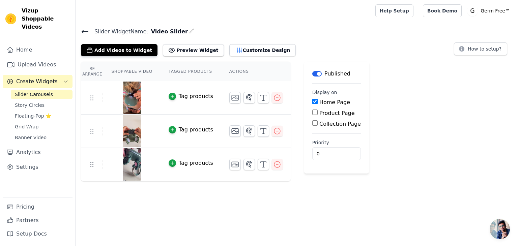
click at [129, 134] on img at bounding box center [131, 131] width 19 height 32
click at [237, 51] on icon "button" at bounding box center [239, 50] width 4 height 5
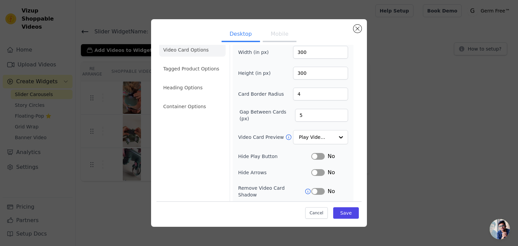
scroll to position [10, 0]
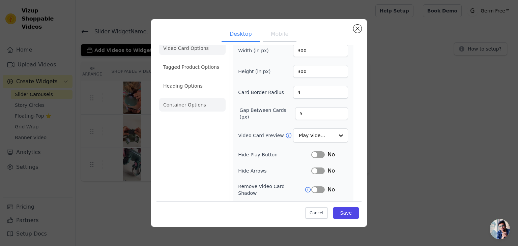
click at [189, 99] on li "Container Options" at bounding box center [192, 104] width 66 height 13
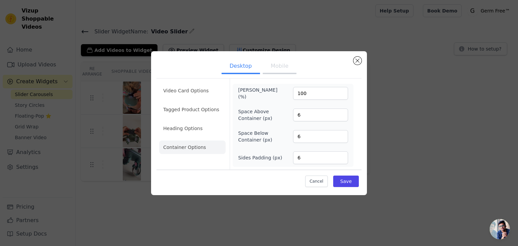
click at [284, 64] on button "Mobile" at bounding box center [280, 66] width 34 height 15
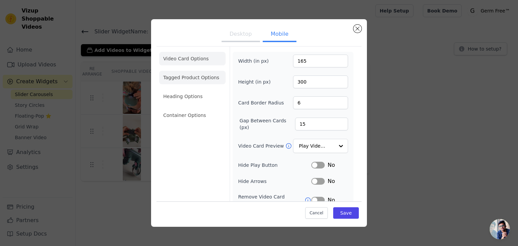
click at [197, 81] on li "Tagged Product Options" at bounding box center [192, 77] width 66 height 13
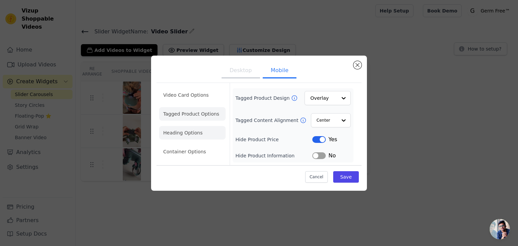
click at [194, 136] on li "Heading Options" at bounding box center [192, 132] width 66 height 13
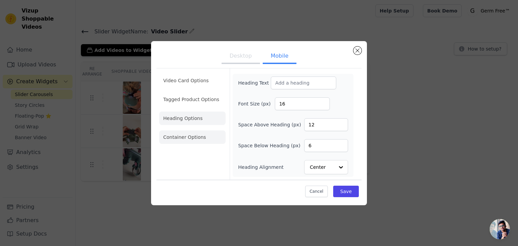
click at [199, 141] on li "Container Options" at bounding box center [192, 136] width 66 height 13
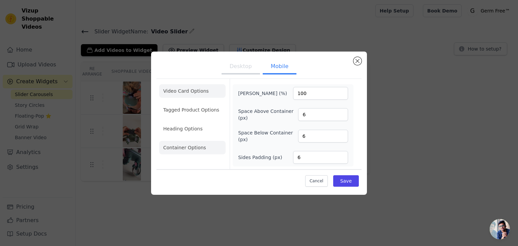
click at [186, 93] on li "Video Card Options" at bounding box center [192, 90] width 66 height 13
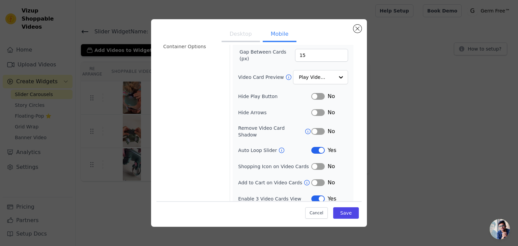
scroll to position [68, 0]
click at [278, 148] on icon at bounding box center [281, 151] width 7 height 7
click at [355, 28] on button "Close modal" at bounding box center [357, 29] width 8 height 8
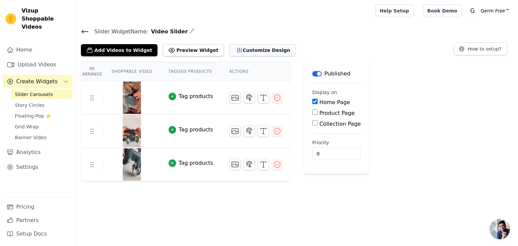
click at [237, 49] on button "Customize Design" at bounding box center [262, 50] width 66 height 12
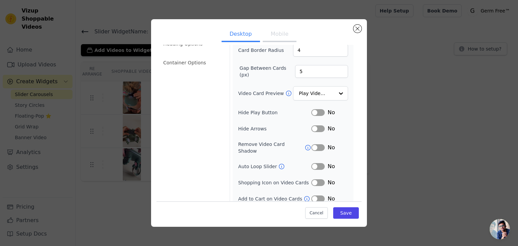
scroll to position [0, 0]
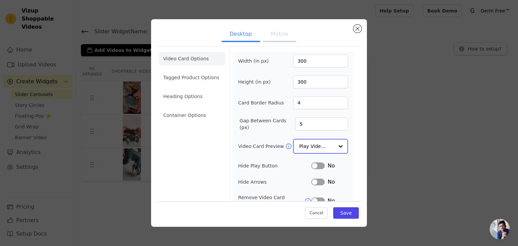
click at [304, 145] on input "Video Card Preview" at bounding box center [316, 146] width 35 height 13
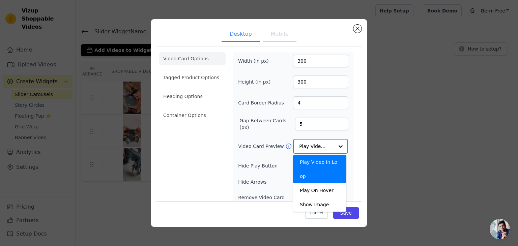
drag, startPoint x: 336, startPoint y: 161, endPoint x: 335, endPoint y: 154, distance: 7.1
click at [335, 155] on div "Play Video In Loop" at bounding box center [319, 169] width 53 height 28
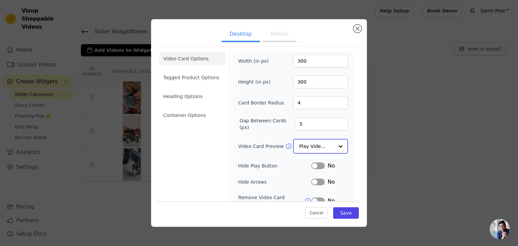
click at [293, 142] on div "Play Video In Loop" at bounding box center [320, 146] width 55 height 15
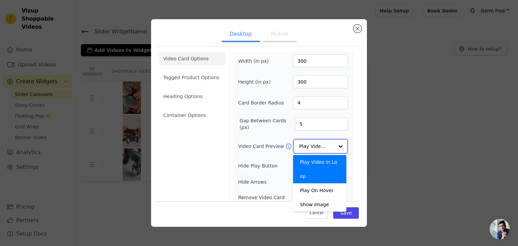
click at [299, 142] on input "Video Card Preview" at bounding box center [316, 146] width 35 height 13
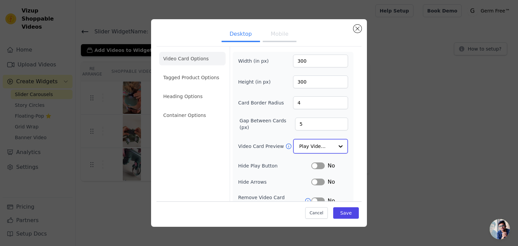
click at [316, 141] on input "Video Card Preview" at bounding box center [316, 146] width 35 height 13
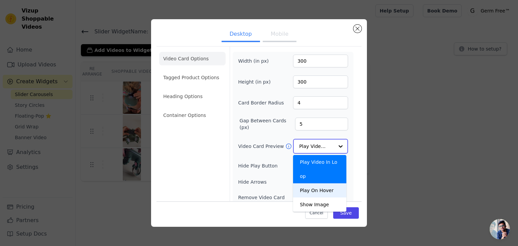
click at [313, 183] on div "Play On Hover" at bounding box center [319, 190] width 53 height 14
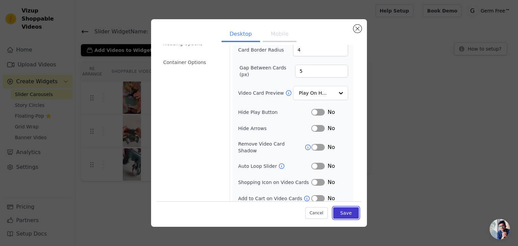
scroll to position [53, 0]
click at [340, 212] on button "Save" at bounding box center [346, 212] width 26 height 11
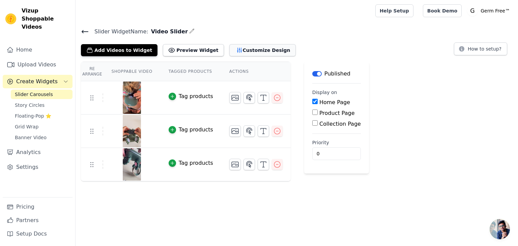
click at [229, 49] on button "Customize Design" at bounding box center [262, 50] width 66 height 12
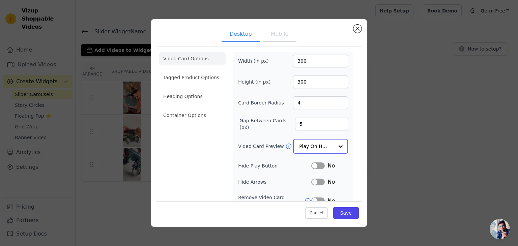
click at [314, 145] on input "Video Card Preview" at bounding box center [316, 146] width 35 height 13
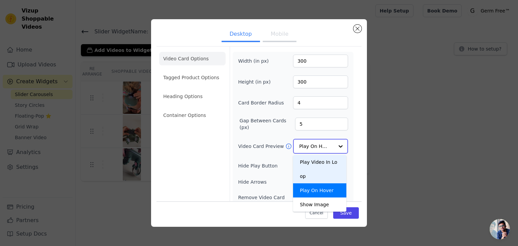
click at [314, 160] on div "Play Video In Loop" at bounding box center [319, 169] width 53 height 28
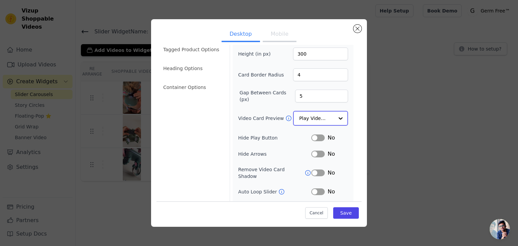
scroll to position [36, 0]
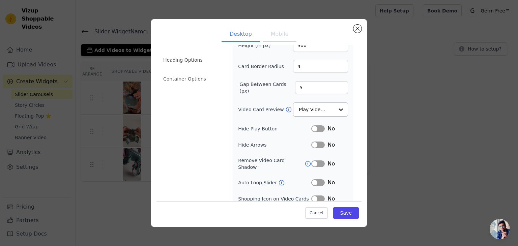
click at [315, 179] on button "Label" at bounding box center [317, 182] width 13 height 7
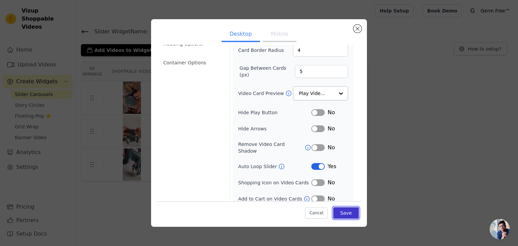
click at [345, 211] on button "Save" at bounding box center [346, 212] width 26 height 11
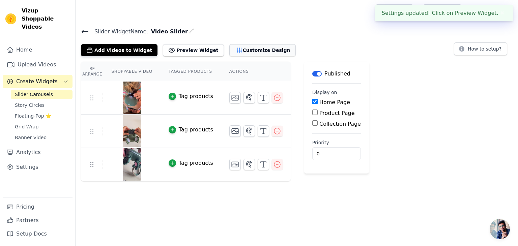
click at [229, 44] on button "Customize Design" at bounding box center [262, 50] width 66 height 12
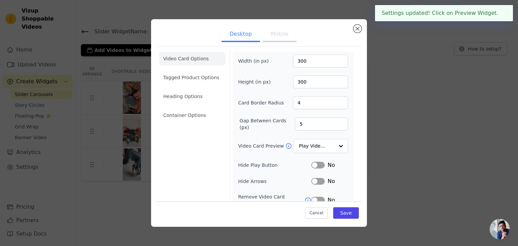
click at [272, 35] on button "Mobile" at bounding box center [280, 34] width 34 height 15
click at [309, 146] on input "Video Card Preview" at bounding box center [316, 146] width 35 height 13
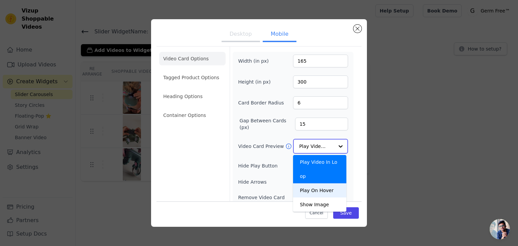
click at [314, 183] on div "Play On Hover" at bounding box center [319, 190] width 53 height 14
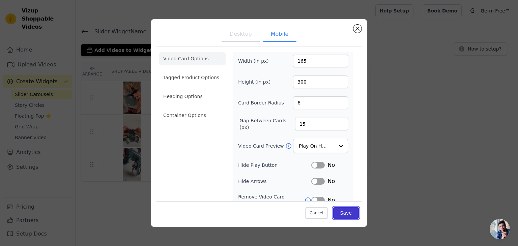
click at [339, 209] on button "Save" at bounding box center [346, 212] width 26 height 11
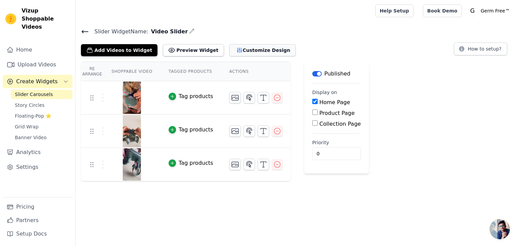
click at [231, 49] on button "Customize Design" at bounding box center [262, 50] width 66 height 12
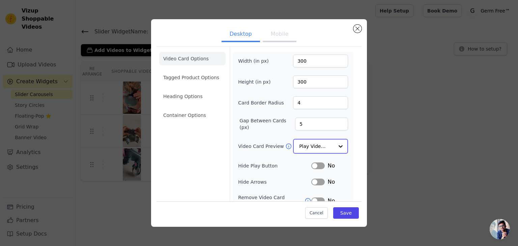
click at [310, 145] on input "Video Card Preview" at bounding box center [316, 146] width 35 height 13
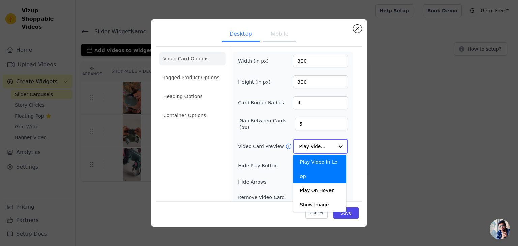
click at [314, 146] on input "Video Card Preview" at bounding box center [316, 146] width 35 height 13
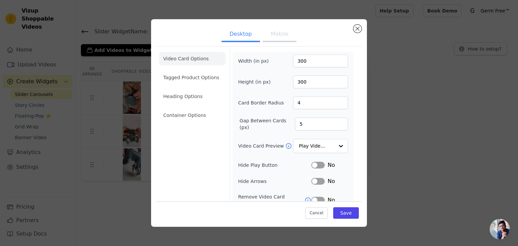
click at [270, 37] on button "Mobile" at bounding box center [280, 34] width 34 height 15
click at [299, 148] on input "Video Card Preview" at bounding box center [316, 146] width 35 height 13
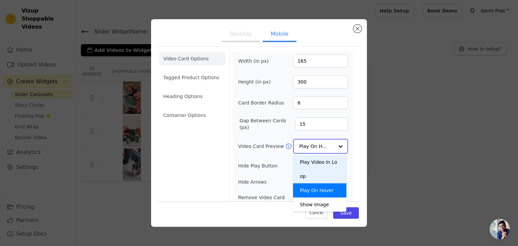
click at [308, 161] on div "Play Video In Loop" at bounding box center [319, 169] width 53 height 28
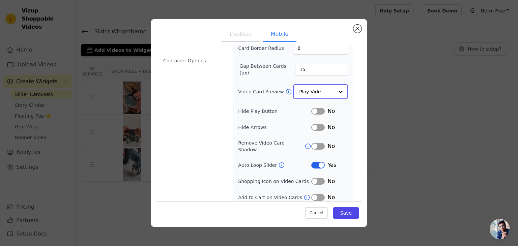
scroll to position [55, 0]
click at [312, 160] on button "Label" at bounding box center [317, 163] width 13 height 7
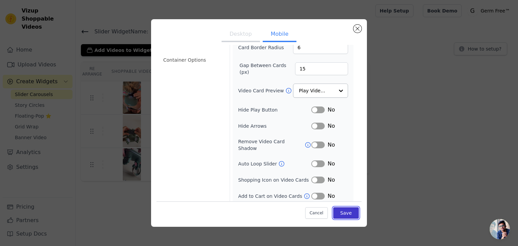
click at [339, 212] on button "Save" at bounding box center [346, 212] width 26 height 11
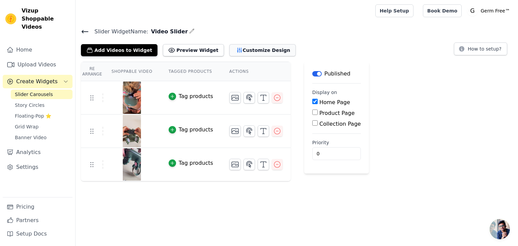
click at [240, 54] on button "Customize Design" at bounding box center [262, 50] width 66 height 12
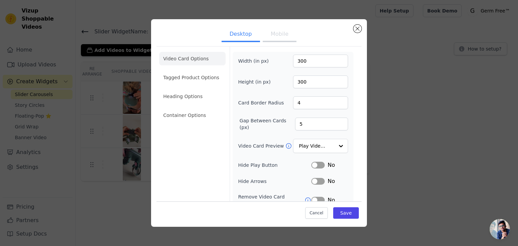
click at [271, 31] on button "Mobile" at bounding box center [280, 34] width 34 height 15
click at [341, 209] on button "Save" at bounding box center [346, 212] width 26 height 11
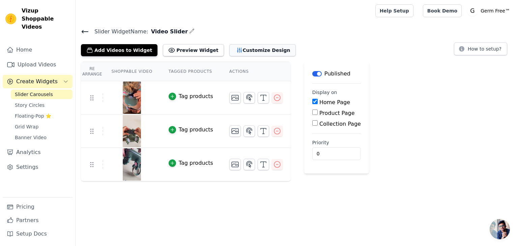
click at [256, 46] on button "Customize Design" at bounding box center [262, 50] width 66 height 12
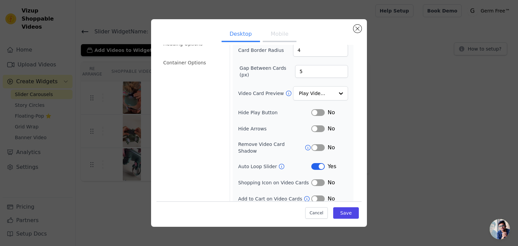
scroll to position [0, 0]
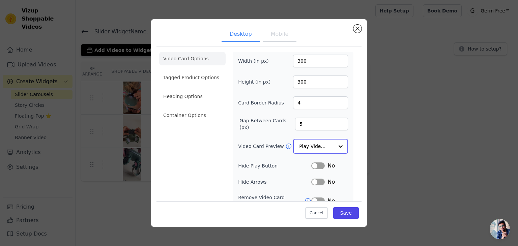
click at [311, 144] on input "Video Card Preview" at bounding box center [316, 146] width 35 height 13
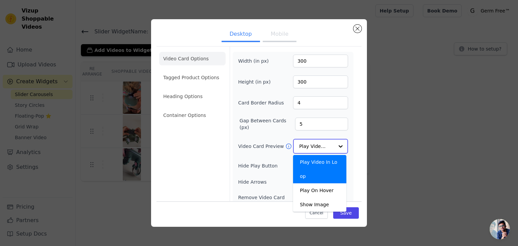
click at [315, 161] on div "Play Video In Loop" at bounding box center [319, 169] width 53 height 28
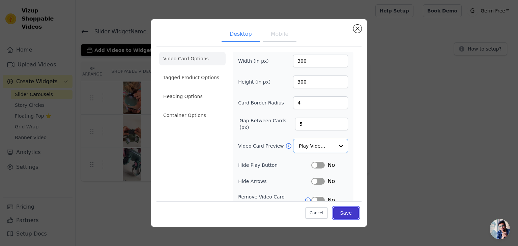
click at [337, 211] on button "Save" at bounding box center [346, 212] width 26 height 11
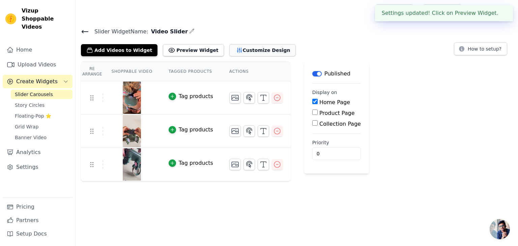
click at [254, 48] on button "Customize Design" at bounding box center [262, 50] width 66 height 12
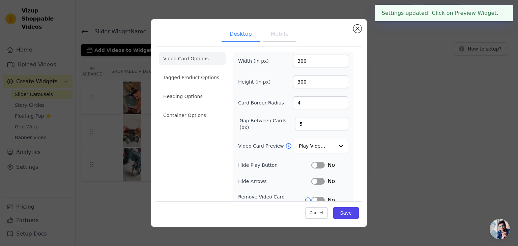
click at [272, 34] on button "Mobile" at bounding box center [280, 34] width 34 height 15
click at [309, 142] on input "Video Card Preview" at bounding box center [316, 146] width 35 height 13
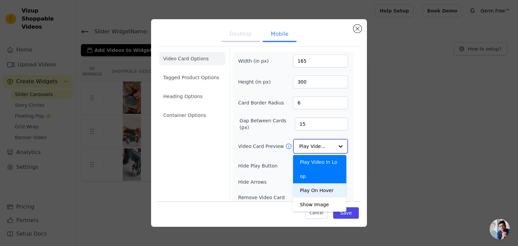
click at [320, 183] on div "Play On Hover" at bounding box center [319, 190] width 53 height 14
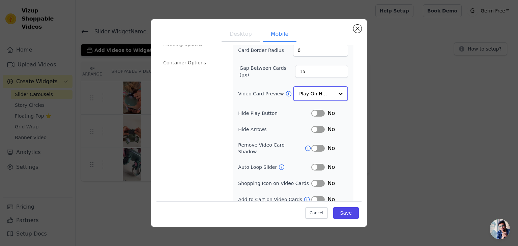
scroll to position [54, 0]
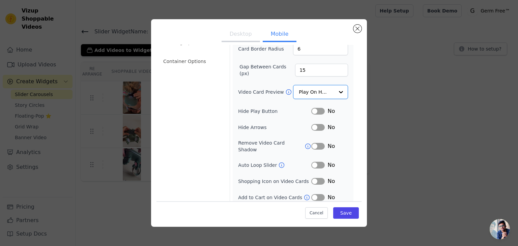
click at [313, 162] on button "Label" at bounding box center [317, 165] width 13 height 7
click at [315, 92] on input "Video Card Preview" at bounding box center [316, 92] width 35 height 13
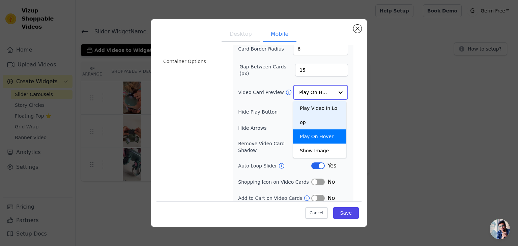
click at [313, 107] on div "Play Video In Loop" at bounding box center [319, 115] width 53 height 28
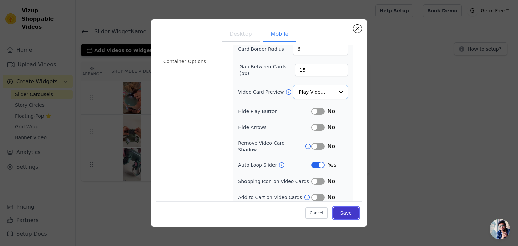
click at [336, 216] on button "Save" at bounding box center [346, 212] width 26 height 11
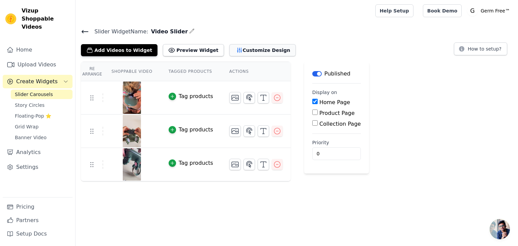
click at [229, 49] on button "Customize Design" at bounding box center [262, 50] width 66 height 12
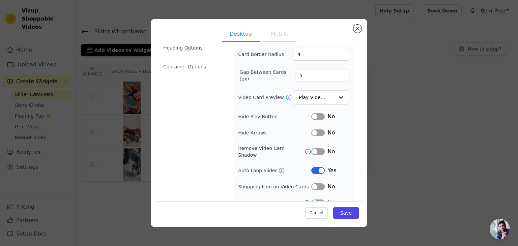
scroll to position [53, 0]
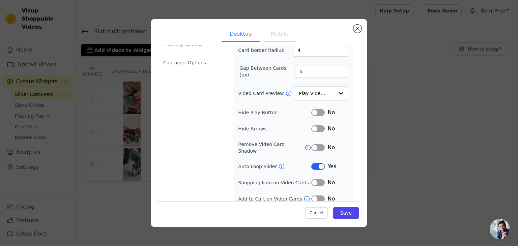
click at [276, 34] on button "Mobile" at bounding box center [280, 34] width 34 height 15
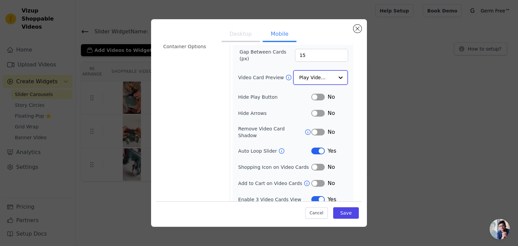
click at [300, 76] on input "Video Card Preview" at bounding box center [316, 77] width 35 height 13
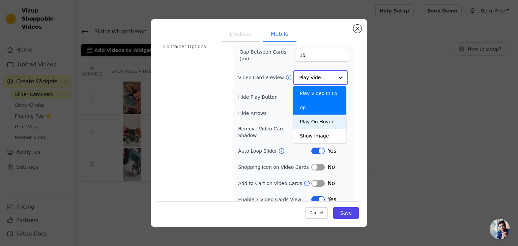
click at [299, 115] on div "Play On Hover" at bounding box center [319, 122] width 53 height 14
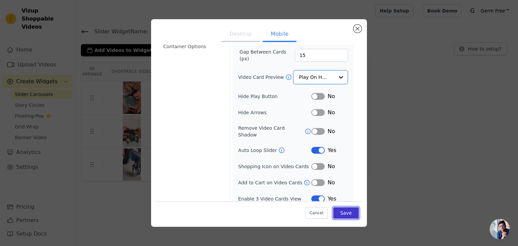
click at [334, 209] on button "Save" at bounding box center [346, 212] width 26 height 11
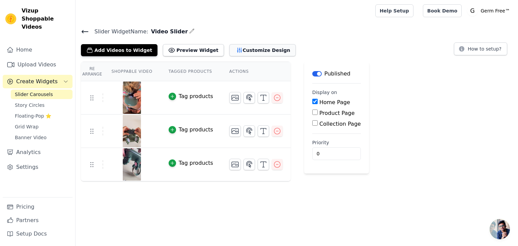
click at [229, 48] on button "Customize Design" at bounding box center [262, 50] width 66 height 12
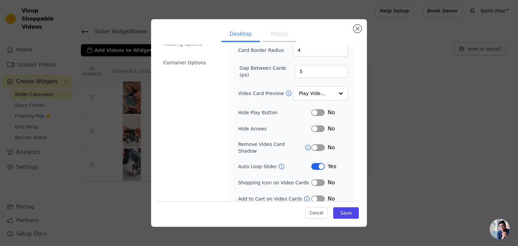
scroll to position [0, 0]
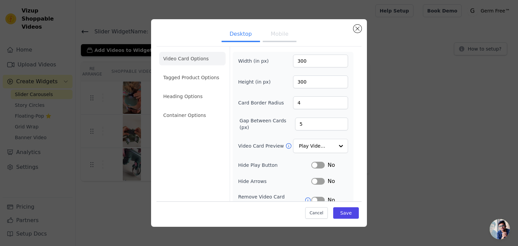
click at [280, 38] on button "Mobile" at bounding box center [280, 34] width 34 height 15
click at [304, 141] on input "Video Card Preview" at bounding box center [316, 146] width 35 height 13
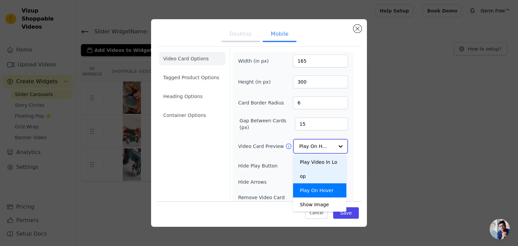
click at [318, 157] on div "Play Video In Loop" at bounding box center [319, 169] width 53 height 28
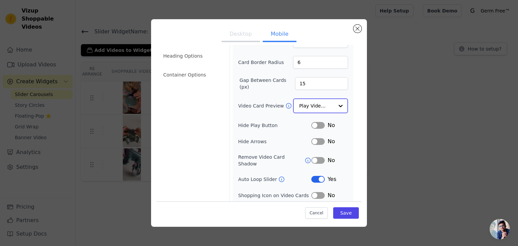
scroll to position [49, 0]
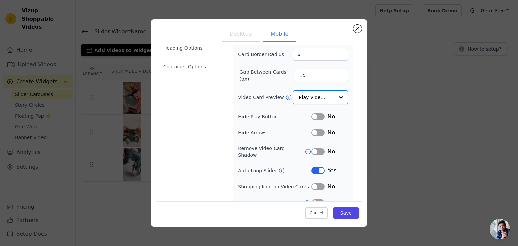
click at [315, 116] on button "Label" at bounding box center [317, 116] width 13 height 7
click at [337, 210] on button "Save" at bounding box center [346, 212] width 26 height 11
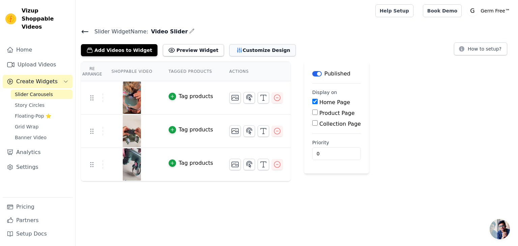
click at [241, 48] on button "Customize Design" at bounding box center [262, 50] width 66 height 12
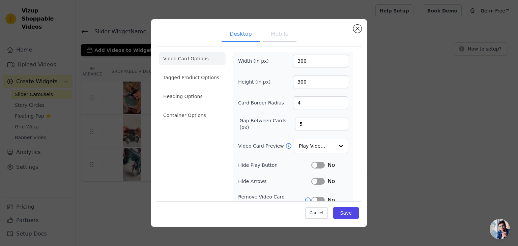
click at [276, 31] on button "Mobile" at bounding box center [280, 34] width 34 height 15
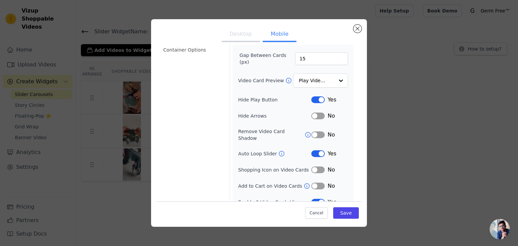
scroll to position [65, 0]
click at [315, 97] on button "Label" at bounding box center [317, 100] width 13 height 7
click at [340, 214] on button "Save" at bounding box center [346, 212] width 26 height 11
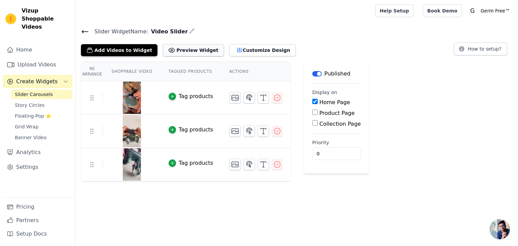
click at [185, 49] on button "Preview Widget" at bounding box center [193, 50] width 61 height 12
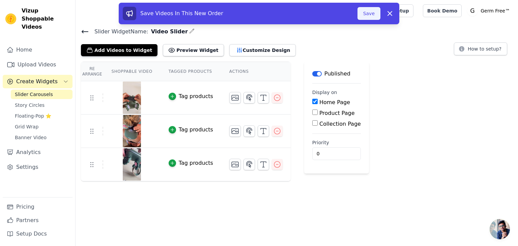
click at [367, 13] on button "Save" at bounding box center [368, 13] width 23 height 13
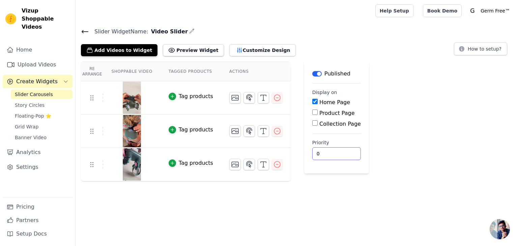
click at [322, 155] on input "0" at bounding box center [336, 153] width 49 height 13
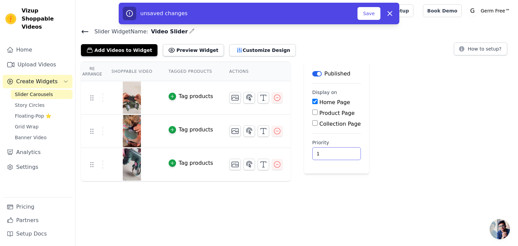
click at [331, 151] on input "1" at bounding box center [336, 153] width 49 height 13
click at [331, 151] on input "2" at bounding box center [336, 153] width 49 height 13
type input "3"
click at [331, 151] on input "3" at bounding box center [336, 153] width 49 height 13
click at [369, 17] on button "Save" at bounding box center [368, 13] width 23 height 13
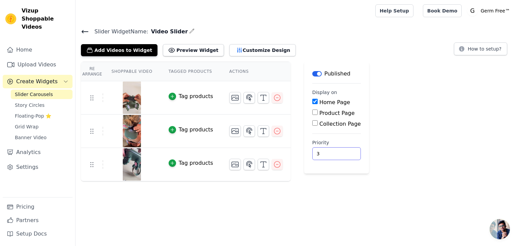
click at [320, 153] on input "3" at bounding box center [336, 153] width 49 height 13
click at [394, 159] on div "Re Arrange Shoppable Video Tagged Products Actions Tag products Tag products Ta…" at bounding box center [296, 122] width 442 height 120
